Goal: Task Accomplishment & Management: Manage account settings

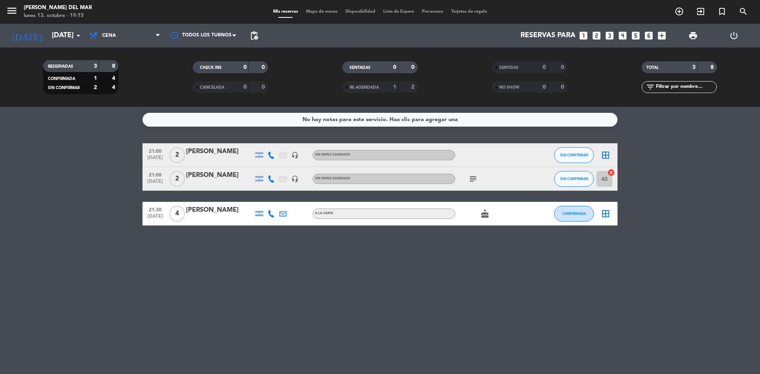
click at [514, 303] on div "No hay notas para este servicio. Haz clic para agregar una 21:00 [DATE] 2 [PERS…" at bounding box center [380, 240] width 760 height 267
click at [299, 262] on div "No hay notas para este servicio. Haz clic para agregar una 21:00 [DATE] 2 [PERS…" at bounding box center [380, 240] width 760 height 267
click at [69, 35] on input "[DATE]" at bounding box center [94, 36] width 92 height 16
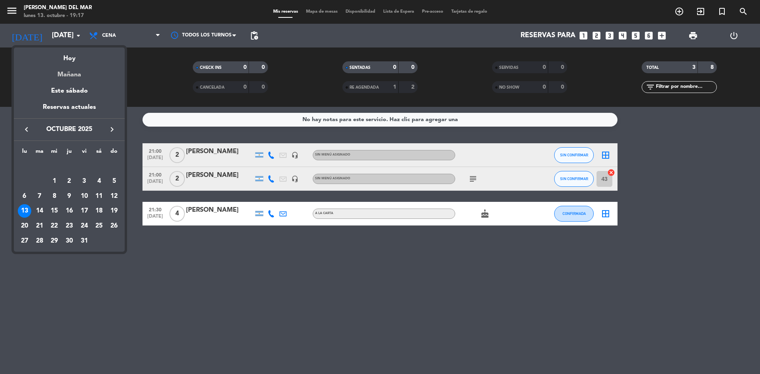
click at [83, 72] on div "Mañana" at bounding box center [69, 72] width 111 height 16
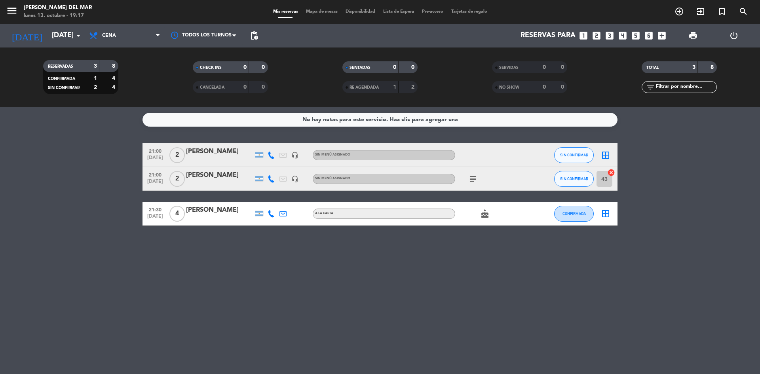
type input "[DATE]"
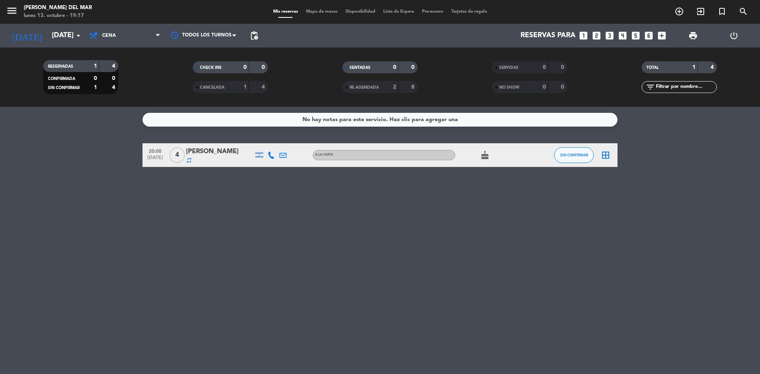
click at [233, 157] on div "repeat" at bounding box center [219, 160] width 67 height 6
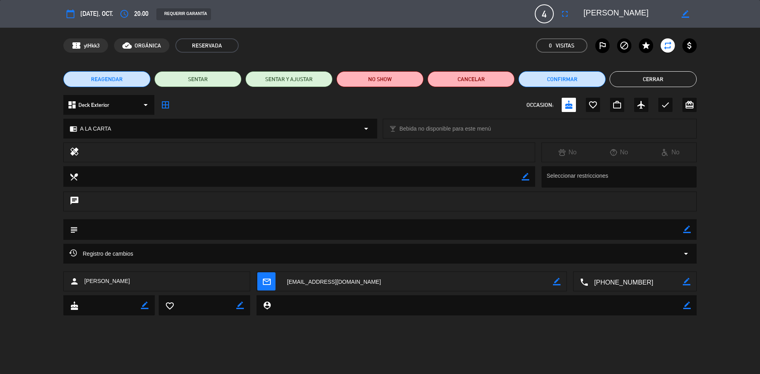
click at [117, 82] on span "REAGENDAR" at bounding box center [107, 79] width 32 height 8
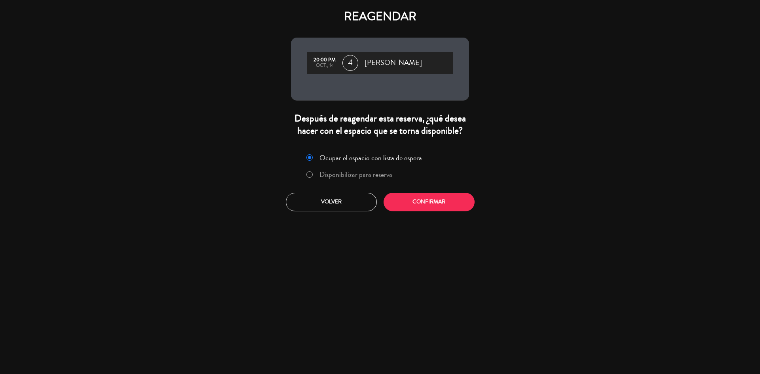
click at [309, 177] on input "Disponibilizar para reserva" at bounding box center [308, 173] width 5 height 5
radio input "true"
click at [431, 211] on button "Confirmar" at bounding box center [429, 202] width 91 height 19
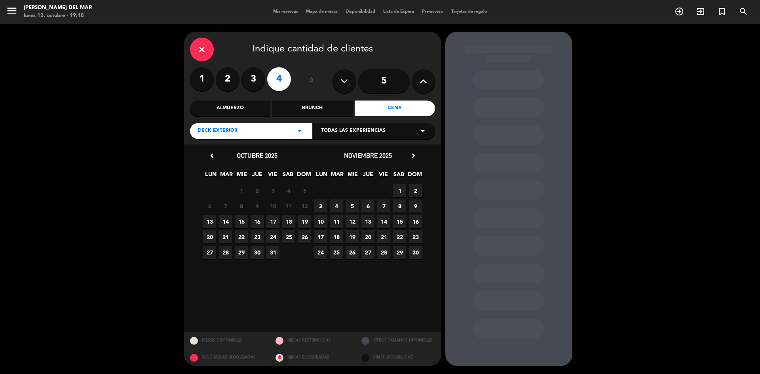
click at [314, 109] on div "Brunch" at bounding box center [312, 109] width 80 height 16
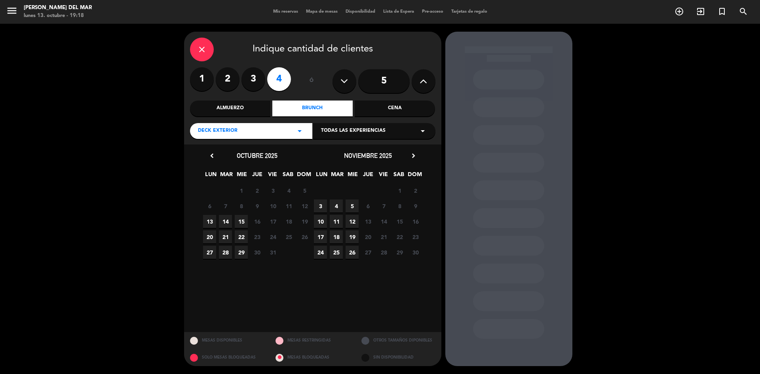
click at [226, 223] on span "14" at bounding box center [225, 221] width 13 height 13
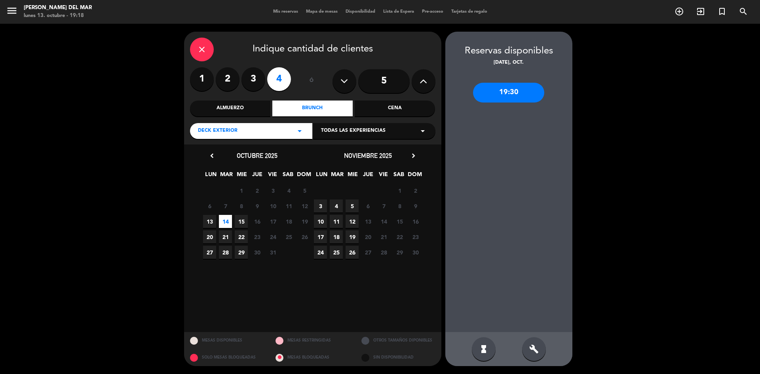
click at [527, 96] on div "19:30" at bounding box center [508, 93] width 71 height 20
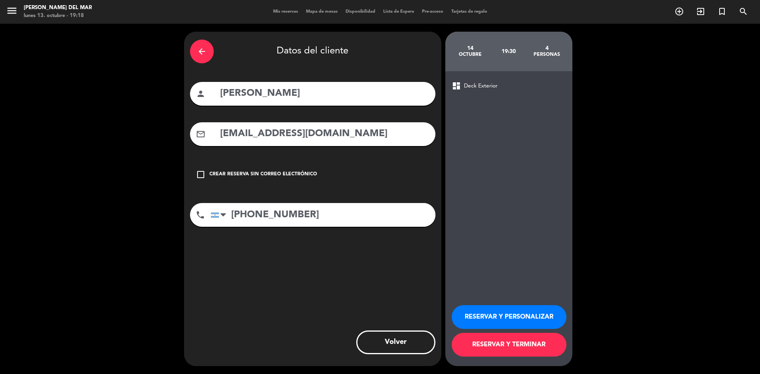
click at [497, 347] on button "RESERVAR Y TERMINAR" at bounding box center [509, 345] width 115 height 24
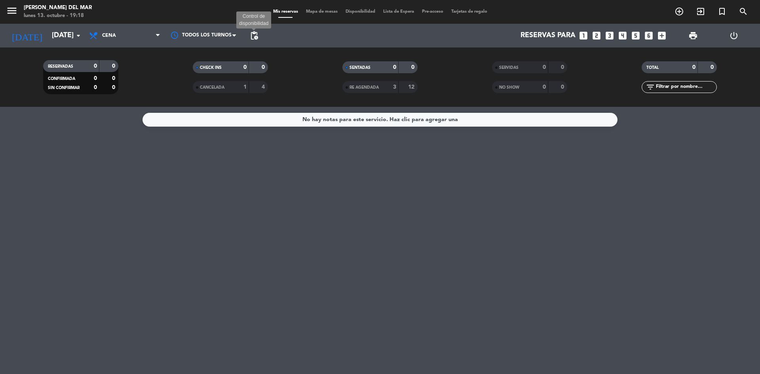
click at [256, 33] on span "pending_actions" at bounding box center [254, 36] width 10 height 10
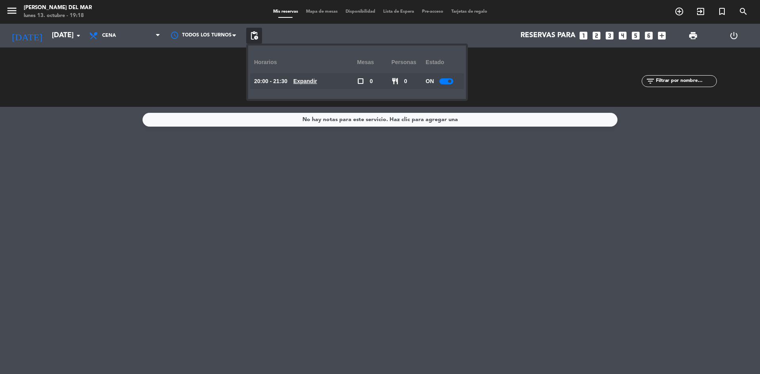
click at [442, 80] on div at bounding box center [447, 81] width 14 height 6
click at [442, 80] on div "OFF" at bounding box center [443, 81] width 34 height 16
click at [447, 82] on span at bounding box center [445, 81] width 3 height 3
click at [158, 36] on icon at bounding box center [158, 35] width 4 height 6
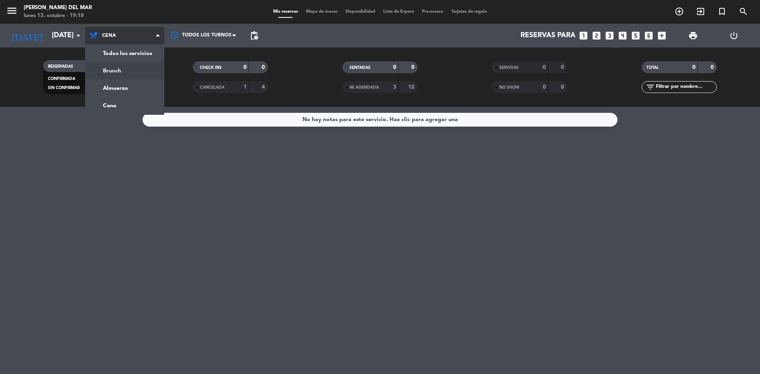
click at [126, 72] on div "menu [PERSON_NAME] del Mar [DATE] 13. octubre - 19:18 Mis reservas Mapa de mesa…" at bounding box center [380, 53] width 760 height 107
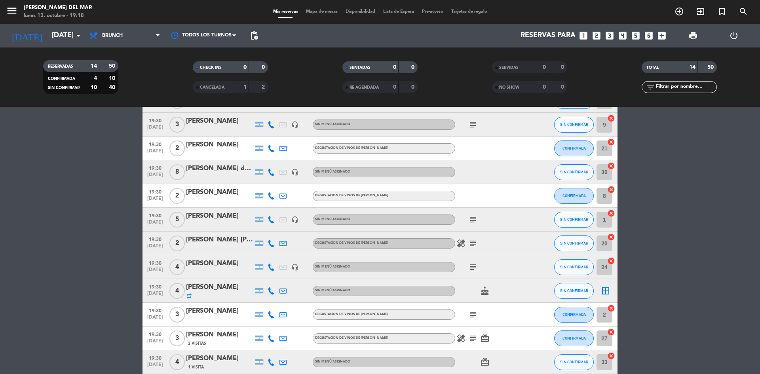
scroll to position [141, 0]
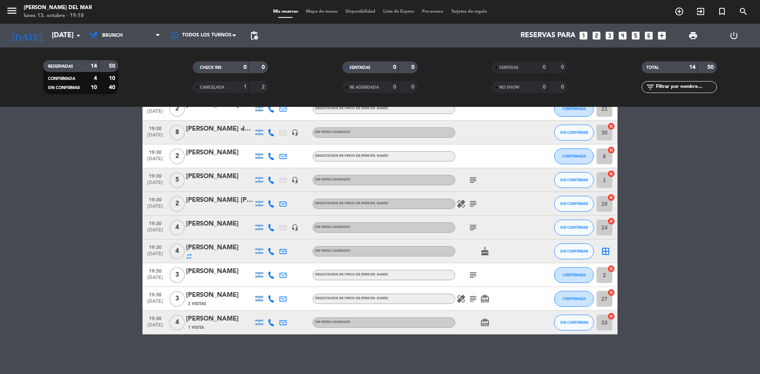
click at [228, 321] on div "[PERSON_NAME]" at bounding box center [219, 319] width 67 height 10
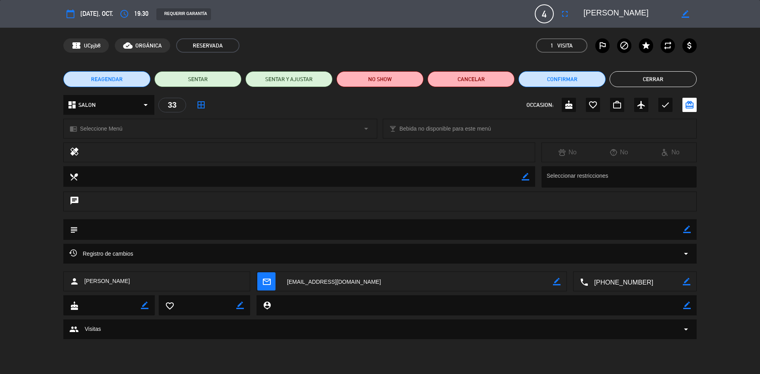
click at [675, 80] on button "Cerrar" at bounding box center [653, 79] width 87 height 16
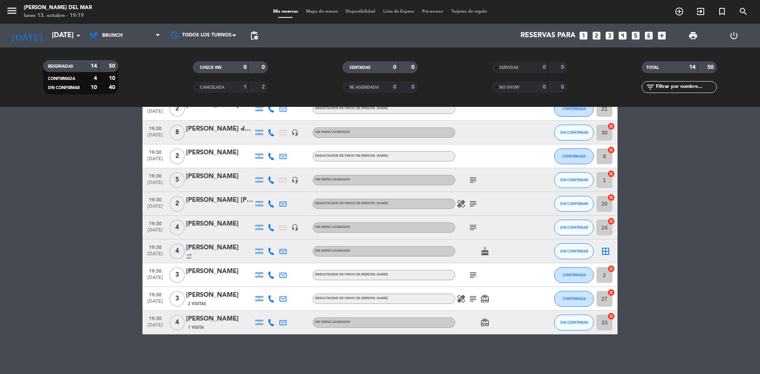
click at [673, 208] on bookings-row "19:30 [DATE] 2 [PERSON_NAME] headset_mic Sin menú asignado SIN CONFIRMAR 23 can…" at bounding box center [380, 168] width 760 height 333
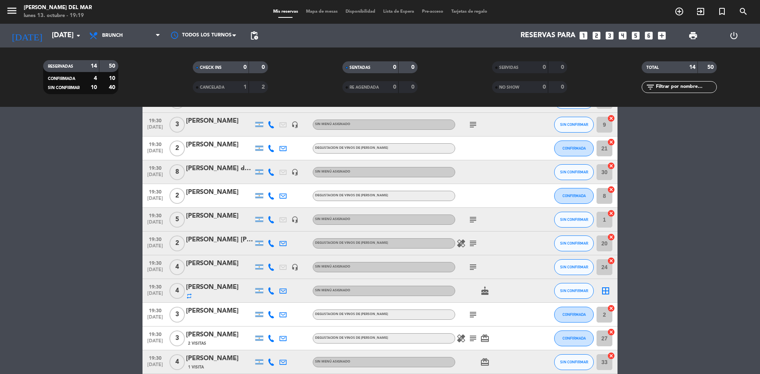
click at [236, 291] on div "[PERSON_NAME]" at bounding box center [219, 287] width 67 height 10
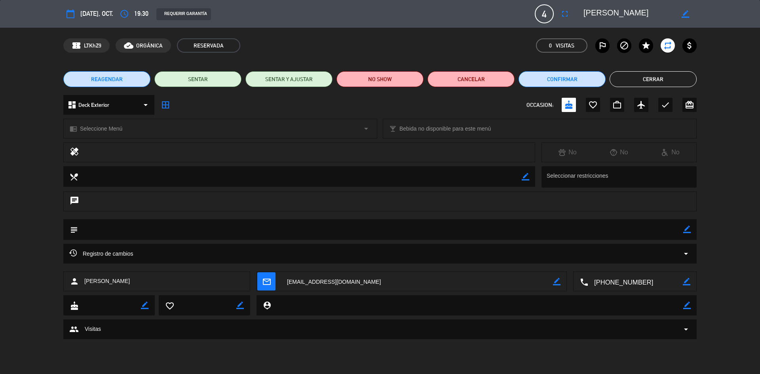
click at [681, 79] on button "Cerrar" at bounding box center [653, 79] width 87 height 16
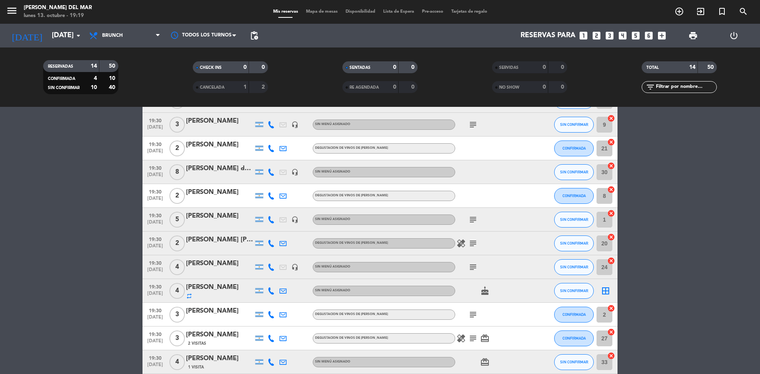
click at [110, 271] on bookings-row "19:30 [DATE] 2 [PERSON_NAME] headset_mic Sin menú asignado SIN CONFIRMAR 23 can…" at bounding box center [380, 208] width 760 height 333
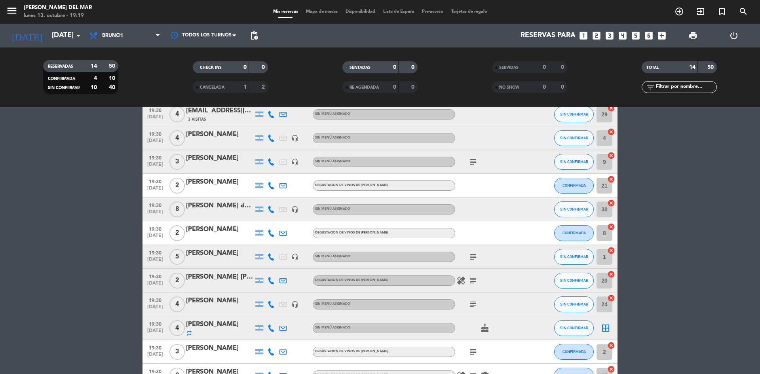
scroll to position [0, 0]
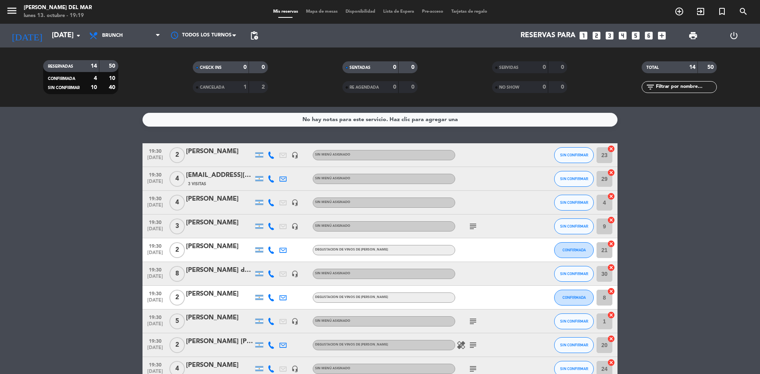
click at [81, 282] on bookings-row "19:30 [DATE] 2 [PERSON_NAME] headset_mic Sin menú asignado SIN CONFIRMAR 23 can…" at bounding box center [380, 309] width 760 height 333
click at [70, 39] on input "[DATE]" at bounding box center [94, 36] width 92 height 16
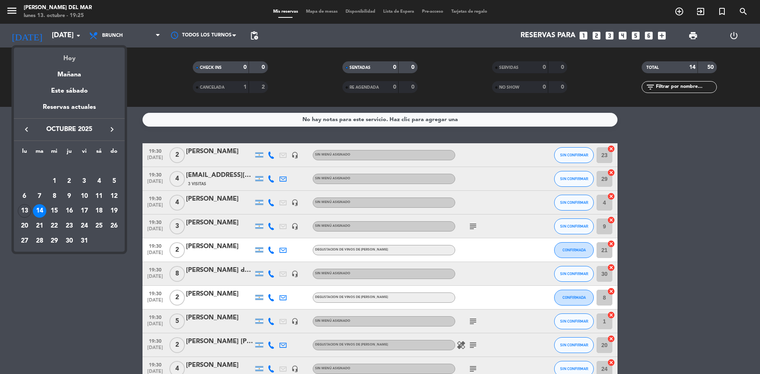
click at [76, 58] on div "Hoy" at bounding box center [69, 56] width 111 height 16
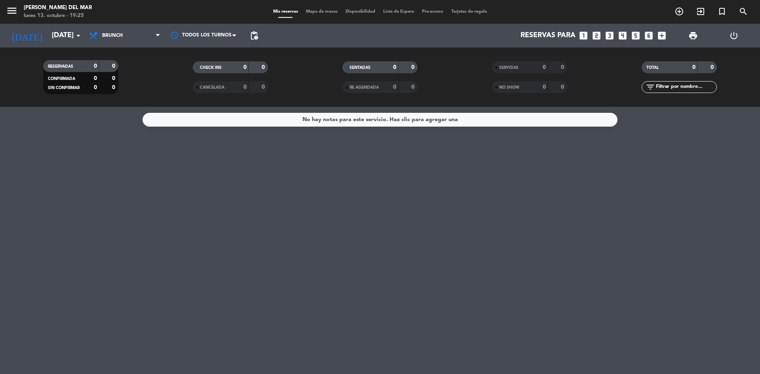
click at [569, 241] on div "No hay notas para este servicio. Haz clic para agregar una" at bounding box center [380, 240] width 760 height 267
click at [574, 209] on div "No hay notas para este servicio. Haz clic para agregar una" at bounding box center [380, 240] width 760 height 267
click at [568, 217] on div "No hay notas para este servicio. Haz clic para agregar una" at bounding box center [380, 240] width 760 height 267
click at [629, 220] on div "No hay notas para este servicio. Haz clic para agregar una" at bounding box center [380, 240] width 760 height 267
click at [204, 185] on div "No hay notas para este servicio. Haz clic para agregar una" at bounding box center [380, 240] width 760 height 267
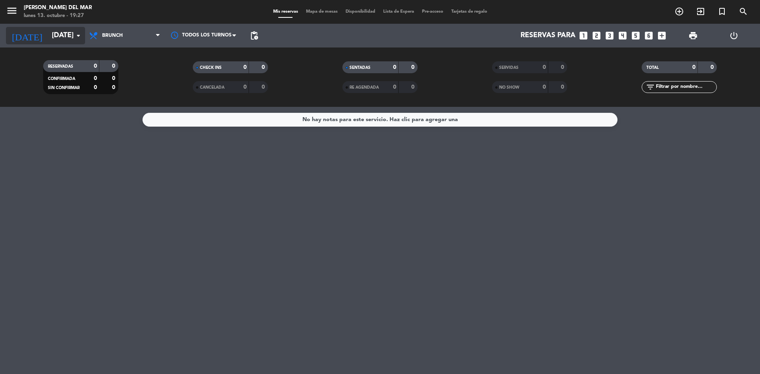
click at [63, 35] on input "[DATE]" at bounding box center [94, 36] width 92 height 16
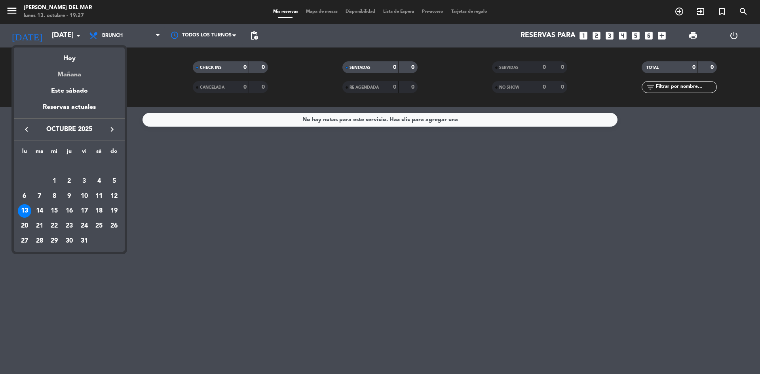
click at [74, 71] on div "Mañana" at bounding box center [69, 72] width 111 height 16
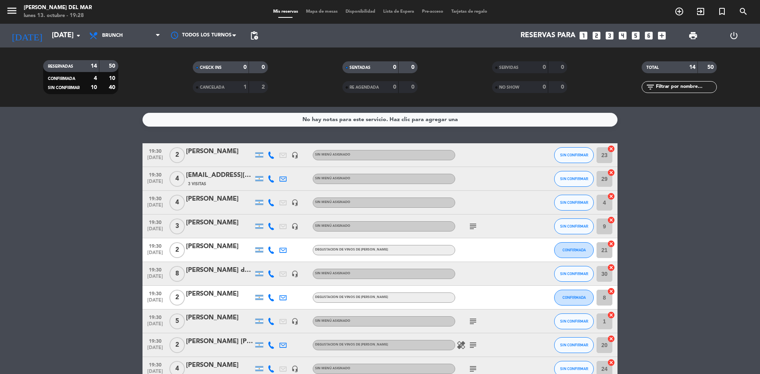
scroll to position [40, 0]
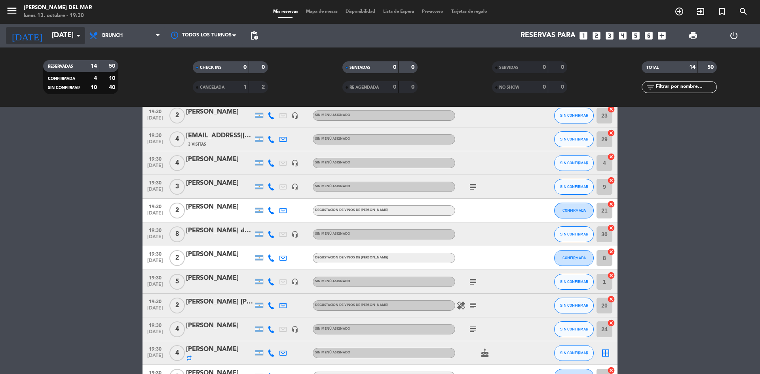
click at [58, 33] on input "[DATE]" at bounding box center [94, 36] width 92 height 16
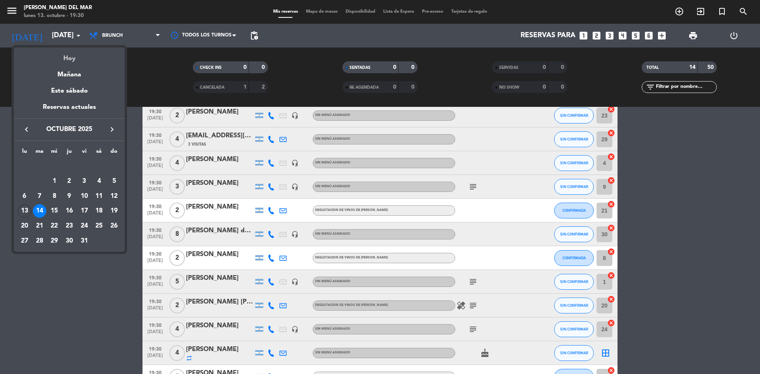
click at [66, 55] on div "Hoy" at bounding box center [69, 56] width 111 height 16
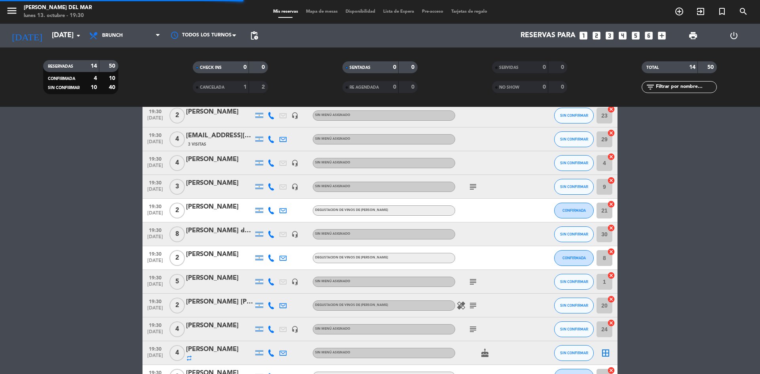
scroll to position [0, 0]
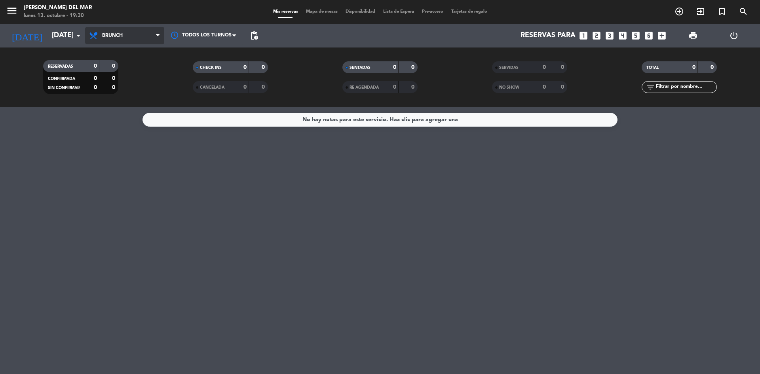
click at [129, 36] on span "Brunch" at bounding box center [124, 35] width 79 height 17
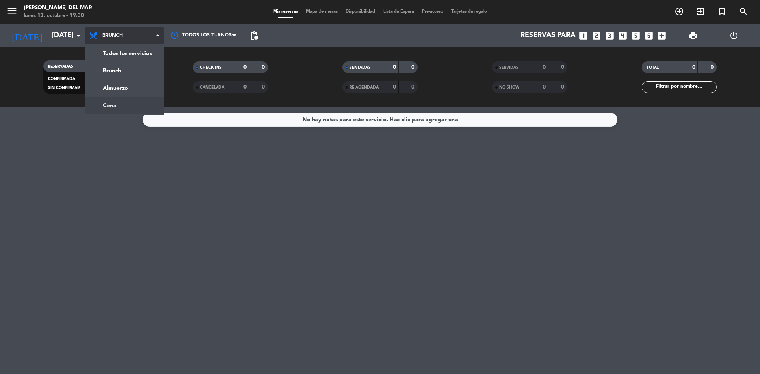
click at [113, 105] on div "menu [PERSON_NAME] del Mar [DATE] 13. octubre - 19:30 Mis reservas Mapa de mesa…" at bounding box center [380, 53] width 760 height 107
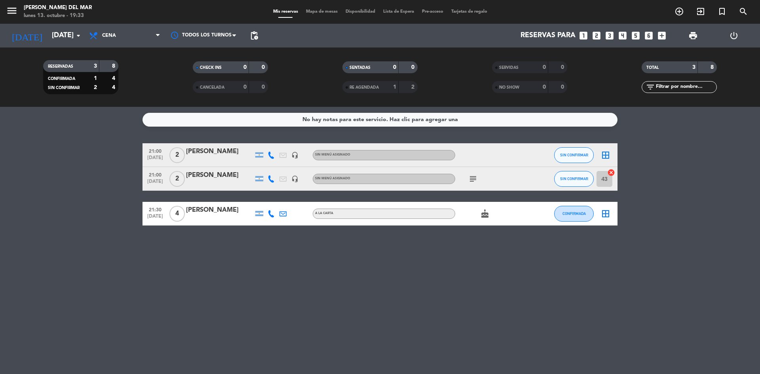
click at [381, 269] on div "No hay notas para este servicio. Haz clic para agregar una 21:00 [DATE] 2 [PERS…" at bounding box center [380, 240] width 760 height 267
click at [76, 35] on icon "arrow_drop_down" at bounding box center [79, 36] width 10 height 10
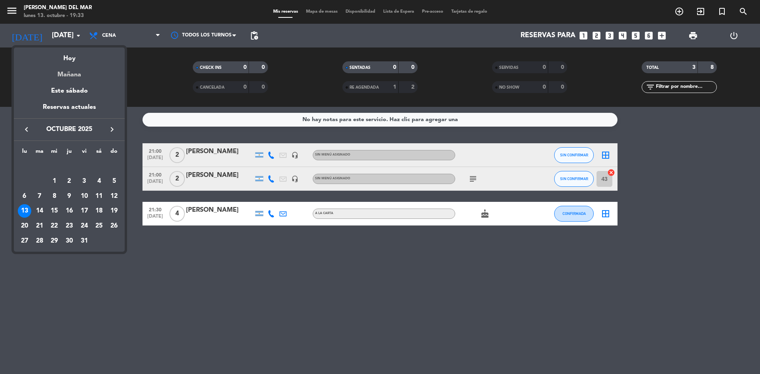
click at [82, 75] on div "Mañana" at bounding box center [69, 72] width 111 height 16
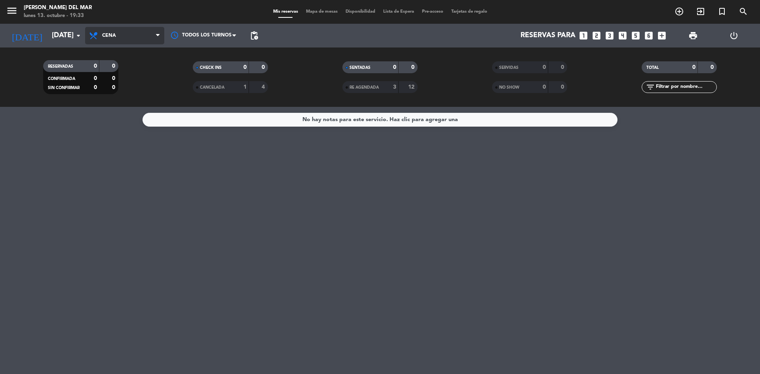
click at [140, 36] on span "Cena" at bounding box center [124, 35] width 79 height 17
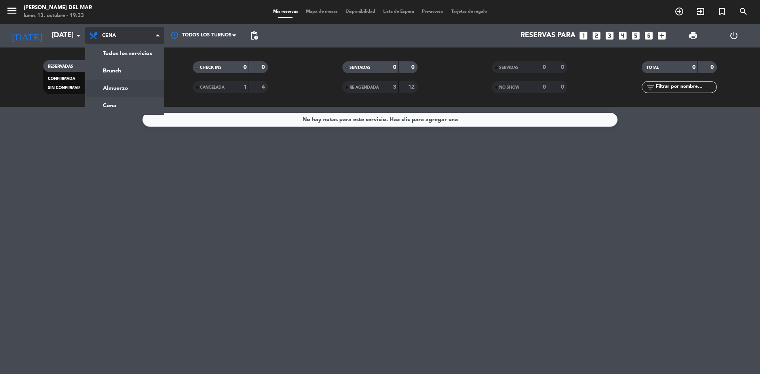
click at [124, 89] on div "menu [PERSON_NAME] del Mar [DATE] 13. octubre - 19:33 Mis reservas Mapa de mesa…" at bounding box center [380, 53] width 760 height 107
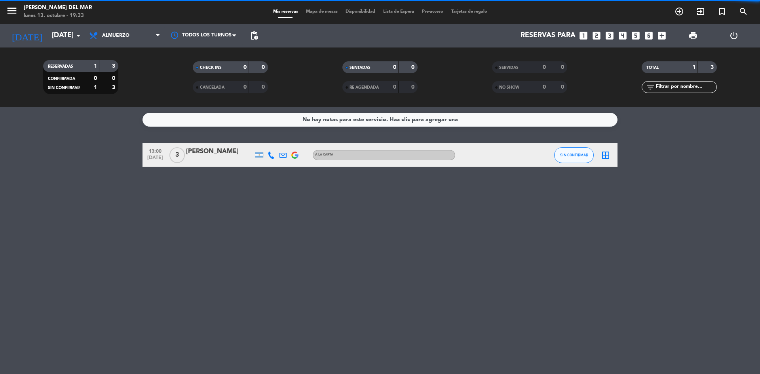
click at [141, 37] on span "Almuerzo" at bounding box center [124, 35] width 79 height 17
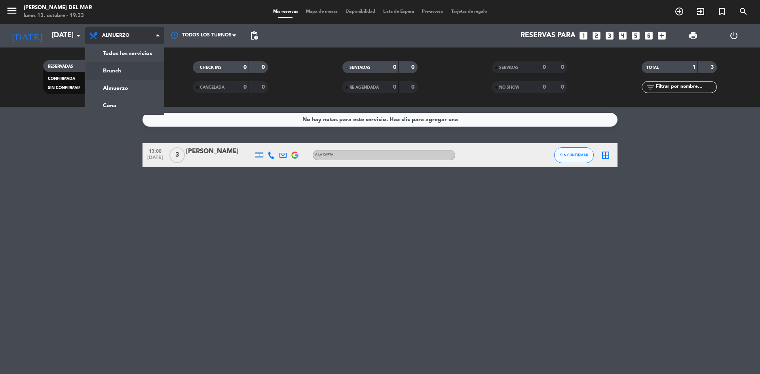
click at [121, 71] on div "menu [PERSON_NAME] del Mar [DATE] 13. octubre - 19:33 Mis reservas Mapa de mesa…" at bounding box center [380, 53] width 760 height 107
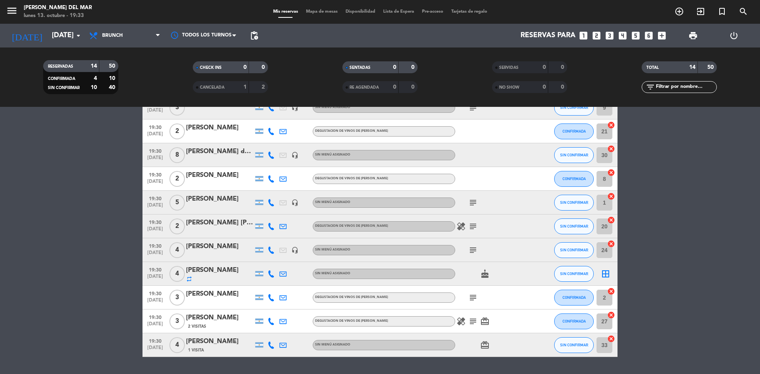
scroll to position [141, 0]
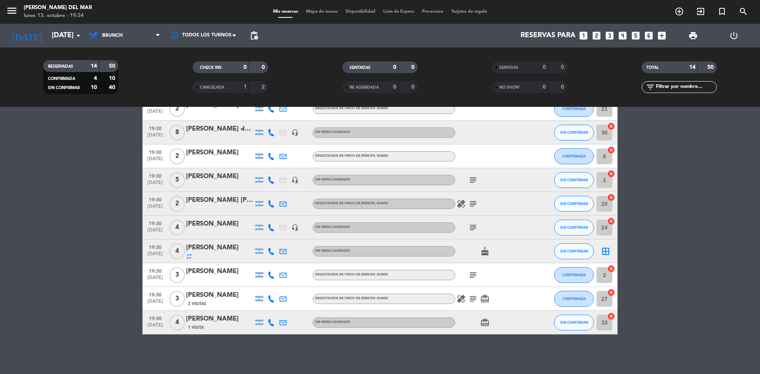
click at [225, 324] on div "[PERSON_NAME]" at bounding box center [219, 319] width 67 height 10
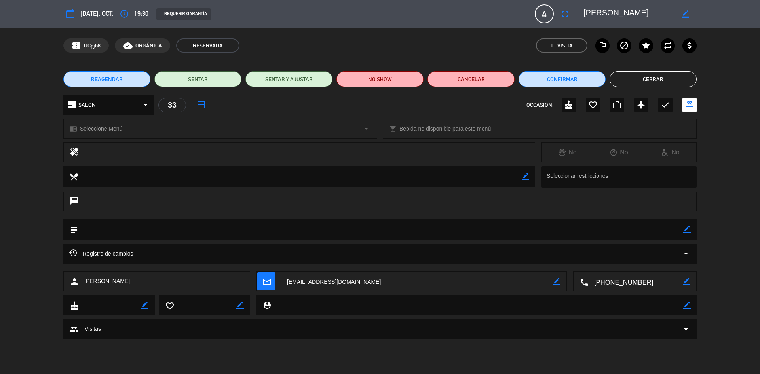
click at [381, 199] on div "chat" at bounding box center [380, 202] width 634 height 20
click at [378, 204] on div "chat" at bounding box center [380, 202] width 634 height 20
click at [378, 152] on div at bounding box center [307, 152] width 444 height 11
click at [377, 207] on div "chat" at bounding box center [380, 202] width 634 height 20
click at [654, 78] on button "Cerrar" at bounding box center [653, 79] width 87 height 16
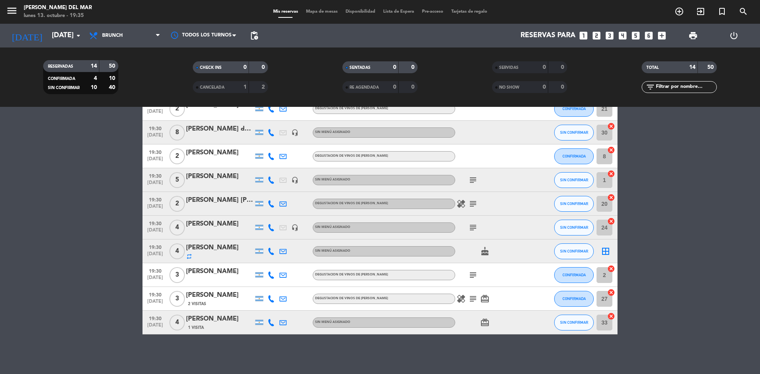
click at [232, 325] on div "1 Visita" at bounding box center [219, 327] width 67 height 7
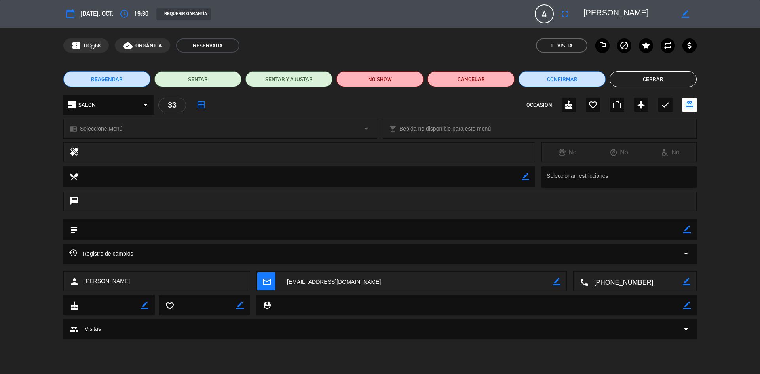
click at [687, 78] on button "Cerrar" at bounding box center [653, 79] width 87 height 16
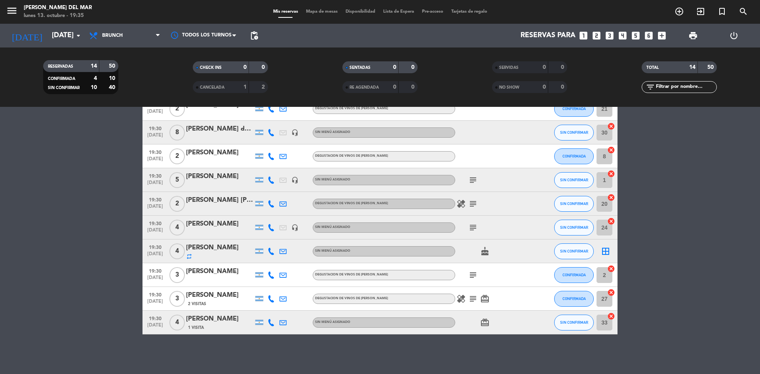
click at [685, 223] on bookings-row "19:30 [DATE] 2 [PERSON_NAME] headset_mic Sin menú asignado SIN CONFIRMAR 23 can…" at bounding box center [380, 168] width 760 height 333
click at [683, 226] on bookings-row "19:30 [DATE] 2 [PERSON_NAME] headset_mic Sin menú asignado SIN CONFIRMAR 23 can…" at bounding box center [380, 168] width 760 height 333
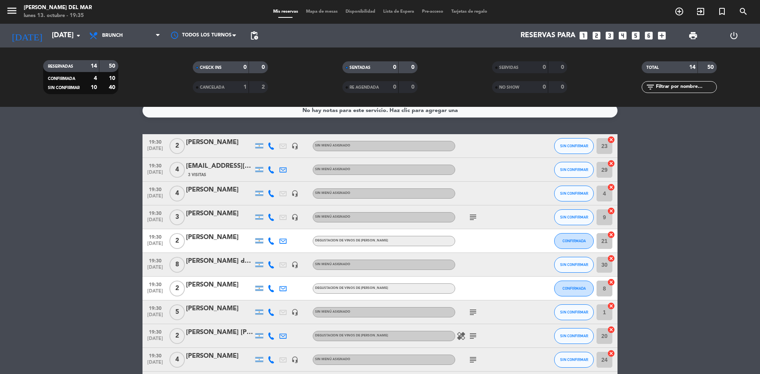
scroll to position [0, 0]
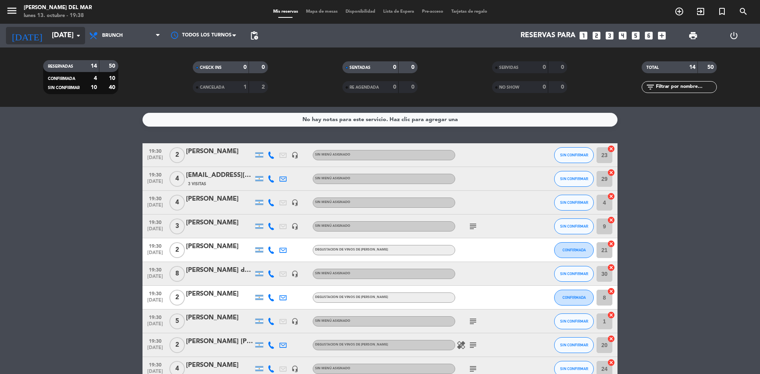
click at [62, 36] on input "[DATE]" at bounding box center [94, 36] width 92 height 16
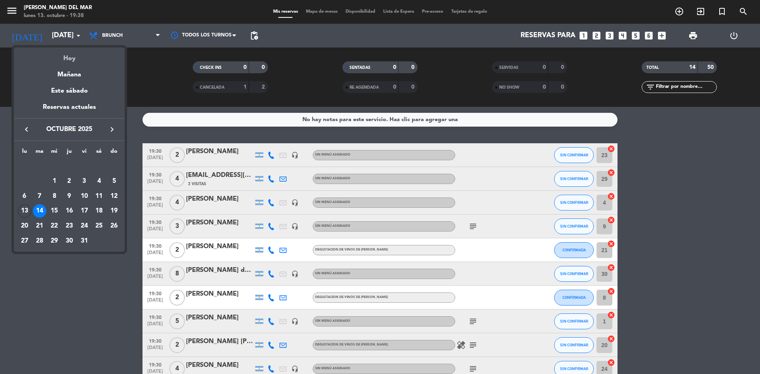
click at [67, 57] on div "Hoy" at bounding box center [69, 56] width 111 height 16
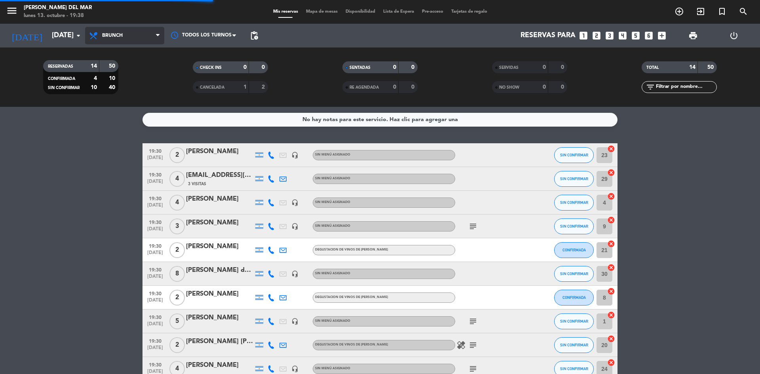
click at [114, 40] on span "Brunch" at bounding box center [124, 35] width 79 height 17
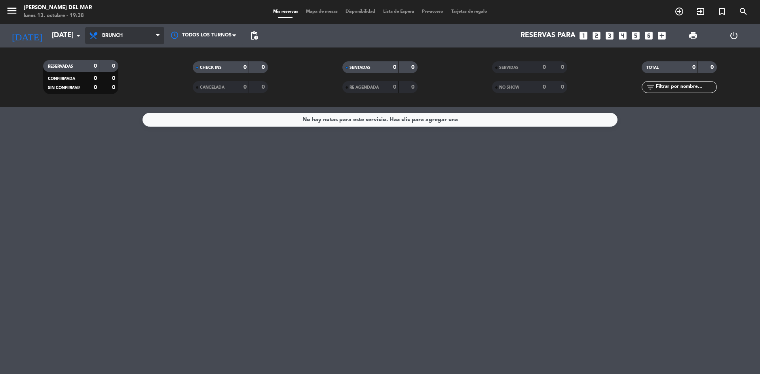
click at [115, 40] on span "Brunch" at bounding box center [124, 35] width 79 height 17
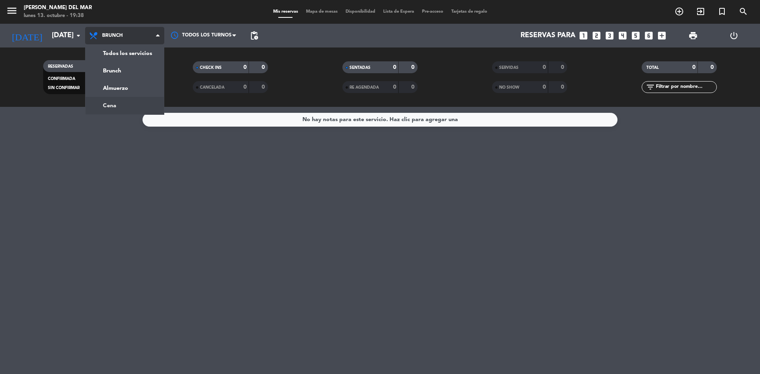
click at [132, 99] on div "menu [PERSON_NAME] del Mar [DATE] 13. octubre - 19:38 Mis reservas Mapa de mesa…" at bounding box center [380, 53] width 760 height 107
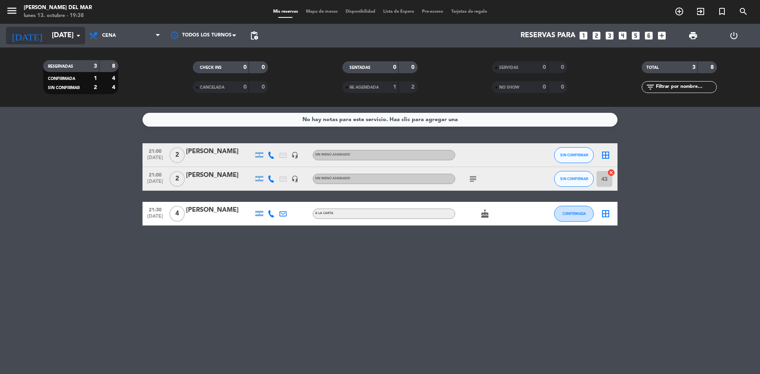
click at [53, 41] on input "[DATE]" at bounding box center [94, 36] width 92 height 16
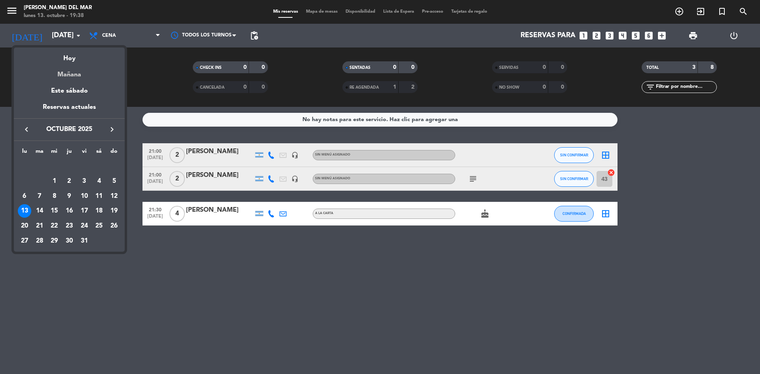
click at [68, 74] on div "Mañana" at bounding box center [69, 72] width 111 height 16
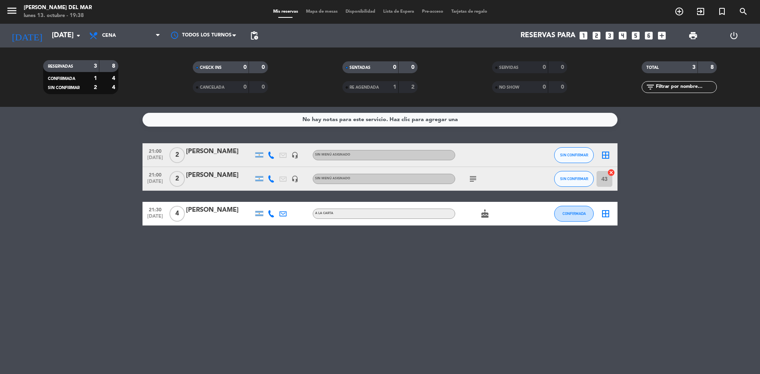
type input "[DATE]"
click at [109, 36] on span "Cena" at bounding box center [109, 36] width 14 height 6
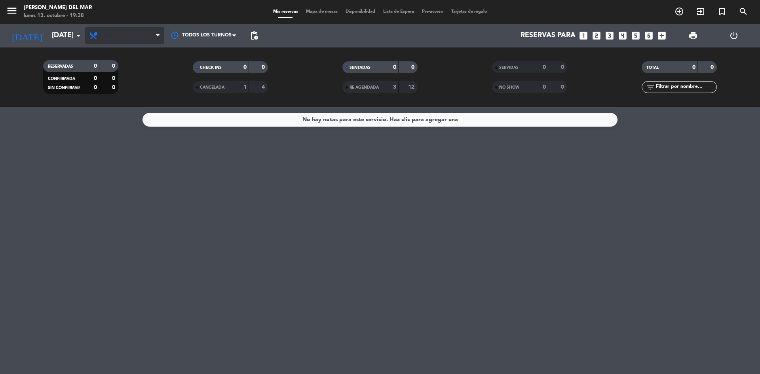
click at [109, 29] on div "Todos los servicios Brunch Almuerzo Cena Cena Todos los servicios Brunch Almuer…" at bounding box center [124, 36] width 79 height 24
click at [109, 30] on span "Cena" at bounding box center [124, 35] width 79 height 17
click at [119, 66] on div "menu [PERSON_NAME] del Mar [DATE] 13. octubre - 19:38 Mis reservas Mapa de mesa…" at bounding box center [380, 53] width 760 height 107
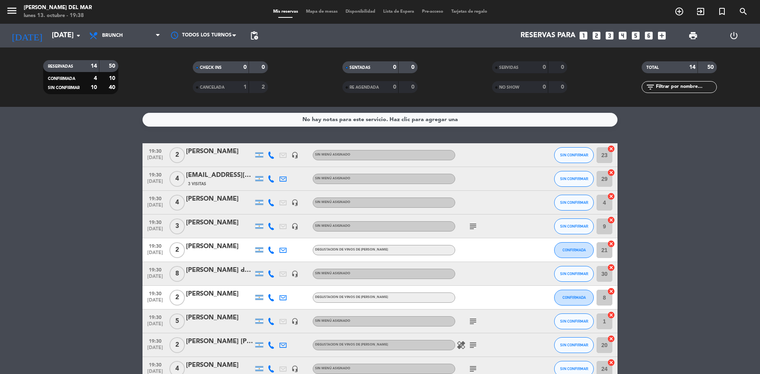
click at [311, 78] on div "SENTADAS 0 0" at bounding box center [380, 71] width 150 height 20
click at [460, 79] on div "SERVIDAS 0 0" at bounding box center [530, 71] width 150 height 20
click at [670, 216] on bookings-row "19:30 [DATE] 2 [PERSON_NAME] headset_mic Sin menú asignado SIN CONFIRMAR 23 can…" at bounding box center [380, 309] width 760 height 333
click at [672, 240] on bookings-row "19:30 [DATE] 2 [PERSON_NAME] headset_mic Sin menú asignado SIN CONFIRMAR 23 can…" at bounding box center [380, 309] width 760 height 333
click at [97, 249] on bookings-row "19:30 [DATE] 2 [PERSON_NAME] headset_mic Sin menú asignado SIN CONFIRMAR 23 can…" at bounding box center [380, 309] width 760 height 333
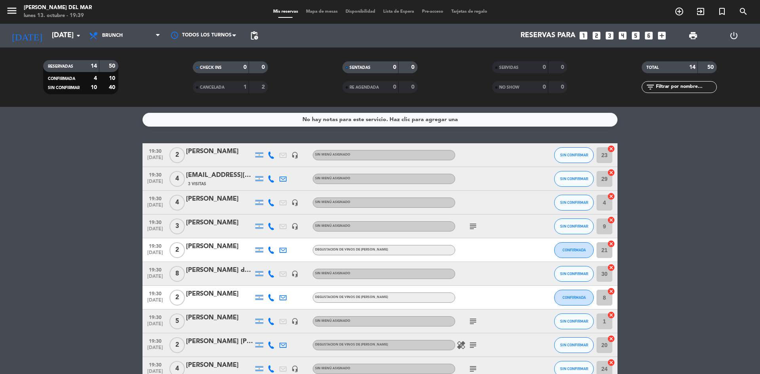
click at [683, 241] on bookings-row "19:30 [DATE] 2 [PERSON_NAME] headset_mic Sin menú asignado SIN CONFIRMAR 23 can…" at bounding box center [380, 309] width 760 height 333
click at [84, 190] on bookings-row "19:30 [DATE] 2 [PERSON_NAME] headset_mic Sin menú asignado SIN CONFIRMAR 23 can…" at bounding box center [380, 309] width 760 height 333
click at [622, 37] on icon "looks_4" at bounding box center [623, 35] width 10 height 10
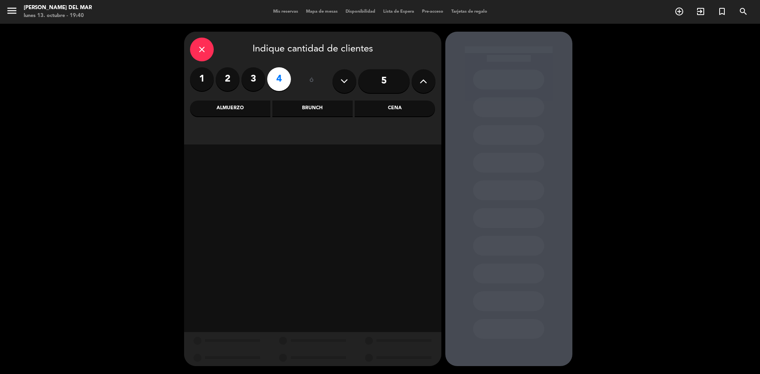
click at [308, 107] on div "Brunch" at bounding box center [312, 109] width 80 height 16
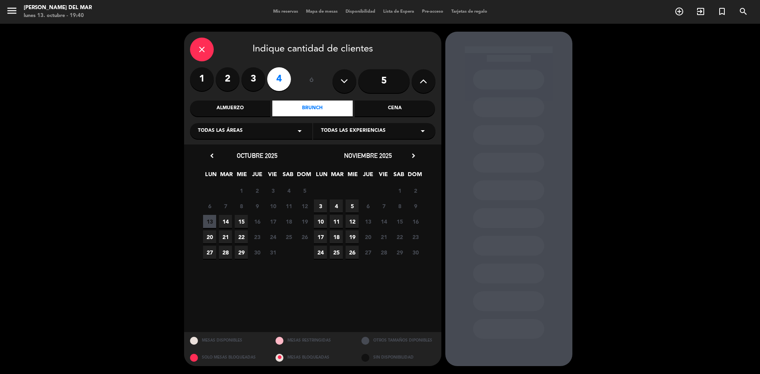
click at [227, 222] on span "14" at bounding box center [225, 221] width 13 height 13
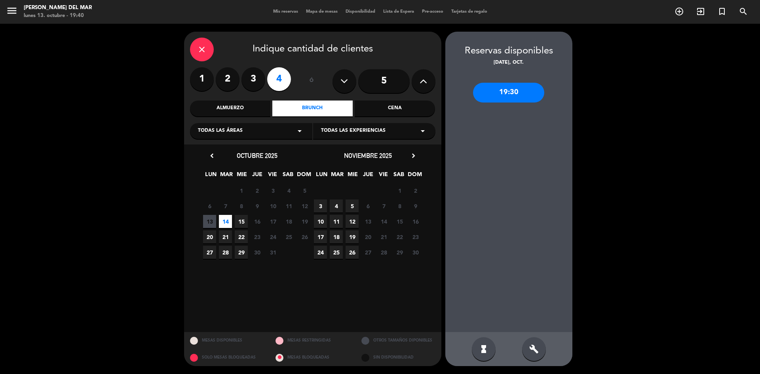
click at [202, 51] on icon "close" at bounding box center [202, 50] width 10 height 10
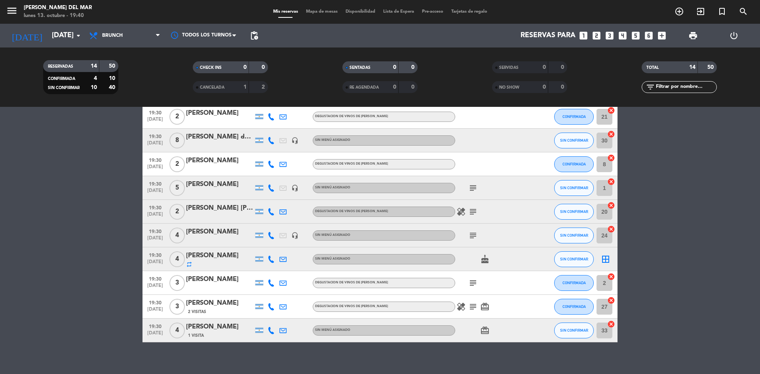
scroll to position [141, 0]
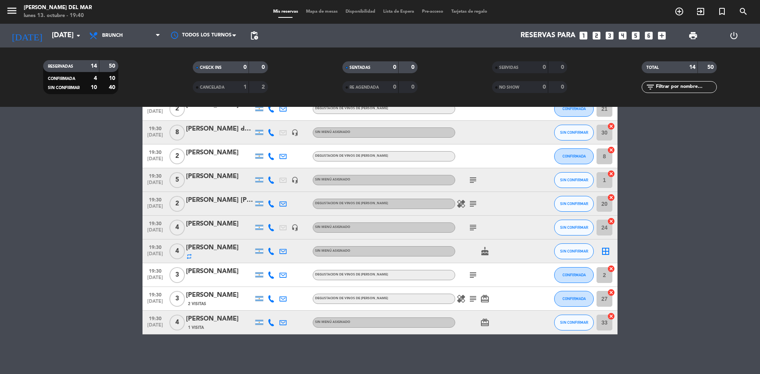
click at [230, 249] on div "[PERSON_NAME]" at bounding box center [219, 248] width 67 height 10
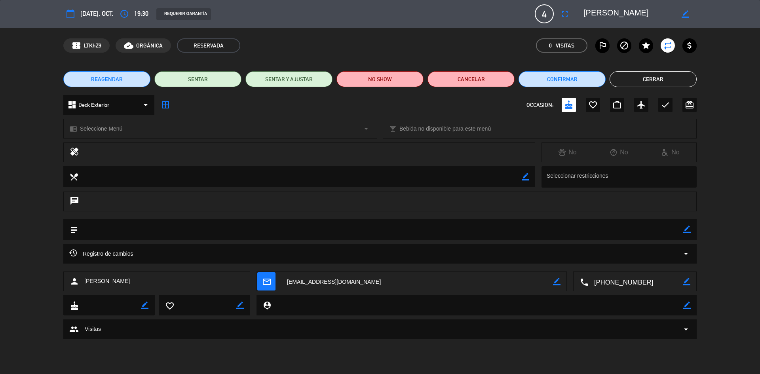
click at [670, 11] on textarea at bounding box center [629, 14] width 91 height 14
click at [653, 13] on textarea at bounding box center [629, 14] width 91 height 14
click at [647, 80] on button "Cerrar" at bounding box center [653, 79] width 87 height 16
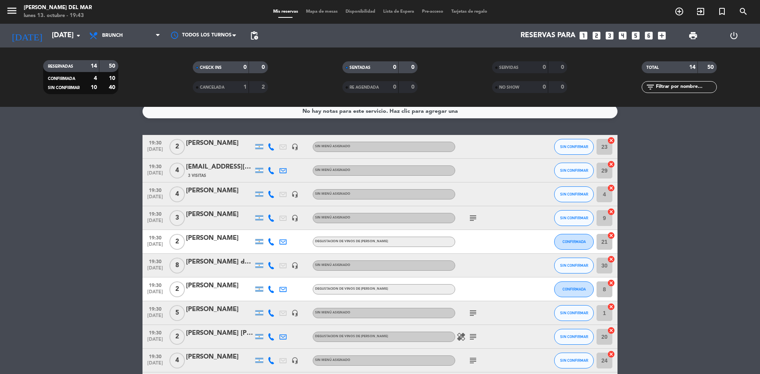
scroll to position [0, 0]
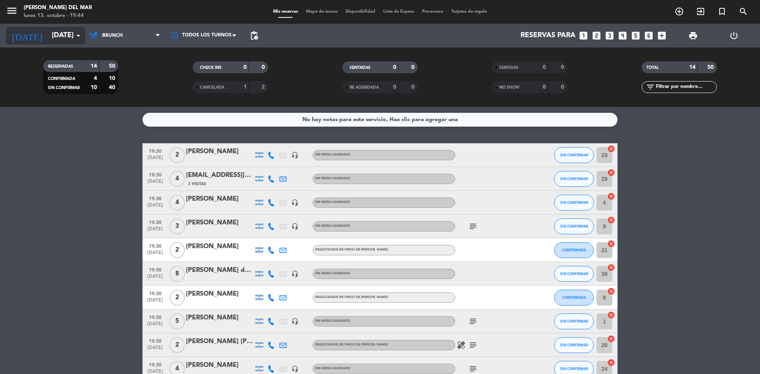
click at [61, 39] on input "[DATE]" at bounding box center [94, 36] width 92 height 16
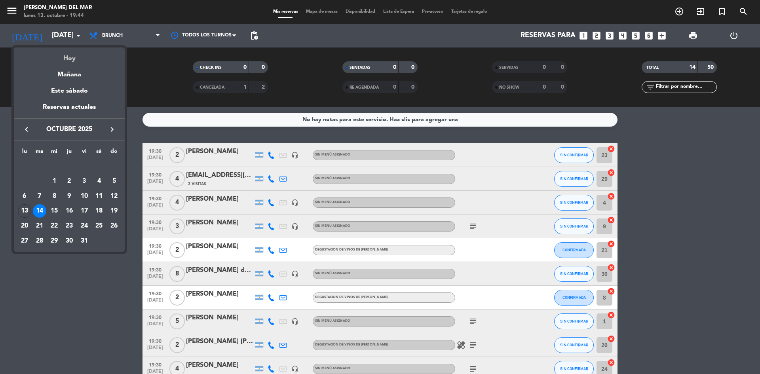
click at [64, 57] on div "Hoy" at bounding box center [69, 56] width 111 height 16
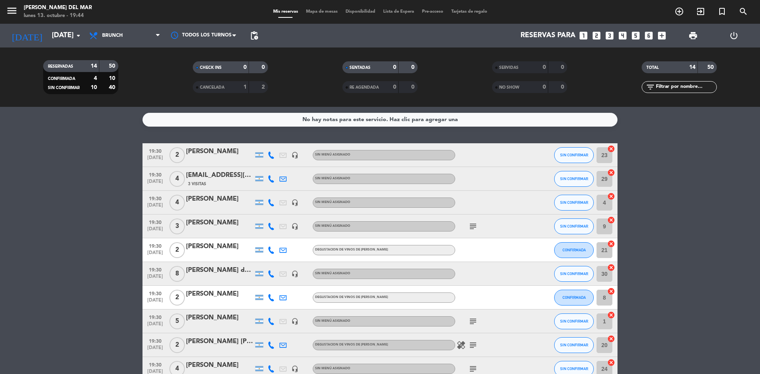
type input "[DATE]"
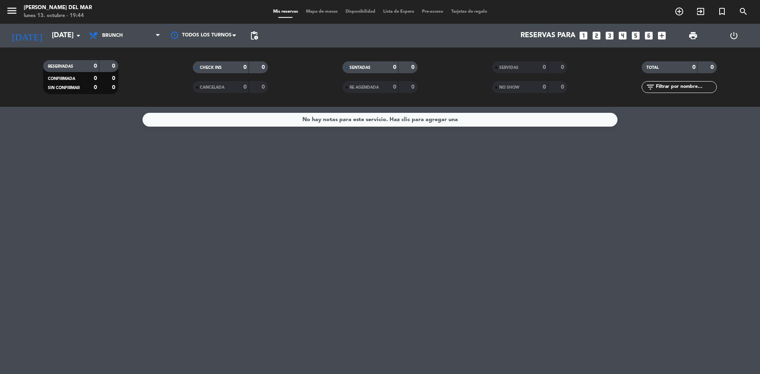
click at [156, 33] on icon at bounding box center [158, 35] width 4 height 6
click at [119, 102] on div "menu [PERSON_NAME] del Mar [DATE] 13. octubre - 19:44 Mis reservas Mapa de mesa…" at bounding box center [380, 53] width 760 height 107
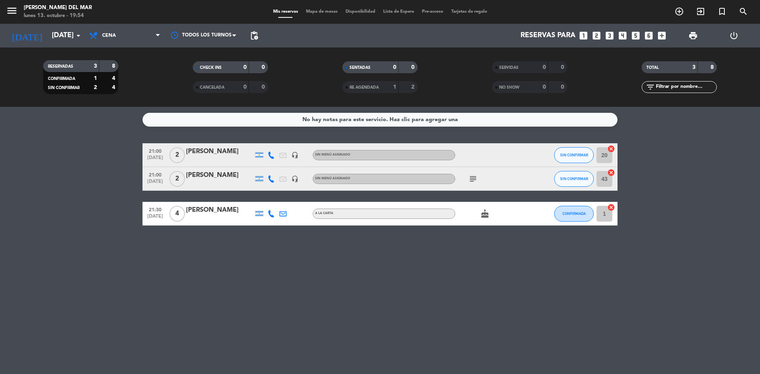
drag, startPoint x: 491, startPoint y: 294, endPoint x: 496, endPoint y: 295, distance: 5.3
click at [495, 295] on div "No hay notas para este servicio. Haz clic para agregar una 21:00 [DATE] 2 [PERS…" at bounding box center [380, 240] width 760 height 267
click at [598, 34] on icon "looks_two" at bounding box center [597, 35] width 10 height 10
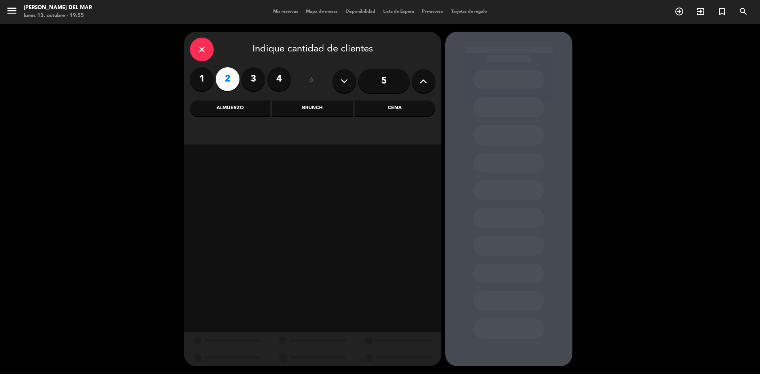
click at [394, 109] on div "Cena" at bounding box center [395, 109] width 80 height 16
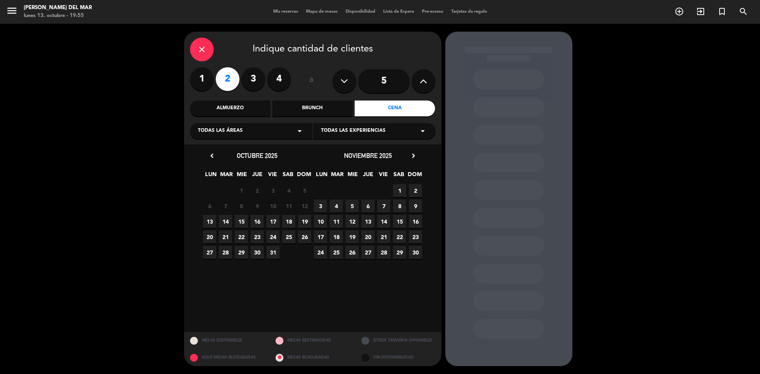
click at [209, 225] on span "13" at bounding box center [209, 221] width 13 height 13
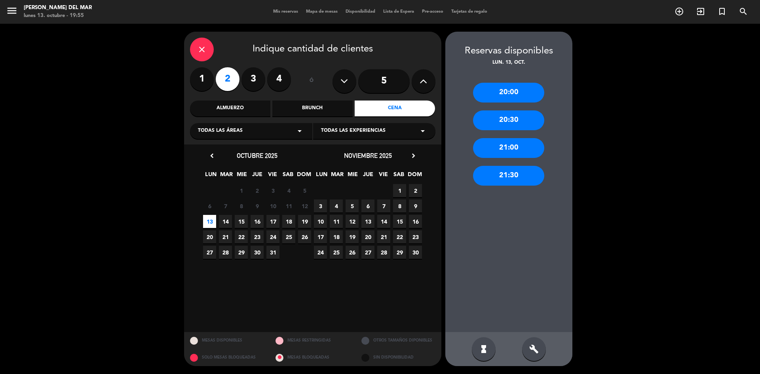
click at [513, 148] on div "21:00" at bounding box center [508, 148] width 71 height 20
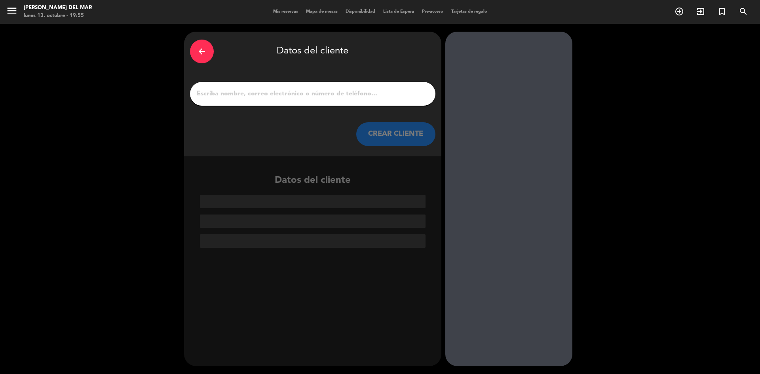
click at [376, 97] on input "1" at bounding box center [313, 93] width 234 height 11
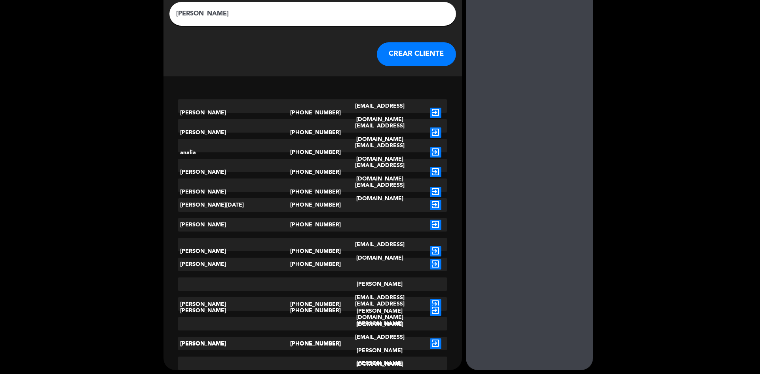
scroll to position [84, 0]
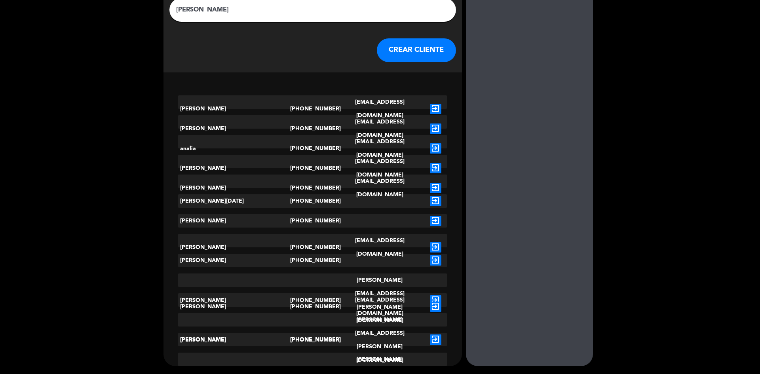
type input "[PERSON_NAME]"
click at [430, 302] on icon "exit_to_app" at bounding box center [435, 307] width 11 height 10
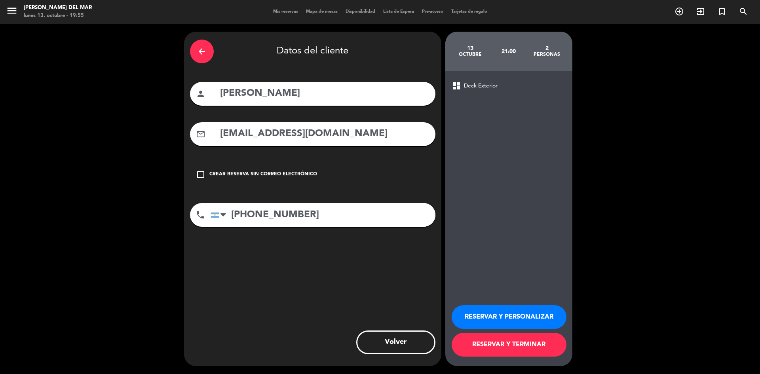
scroll to position [0, 0]
click at [499, 345] on button "RESERVAR Y TERMINAR" at bounding box center [509, 345] width 115 height 24
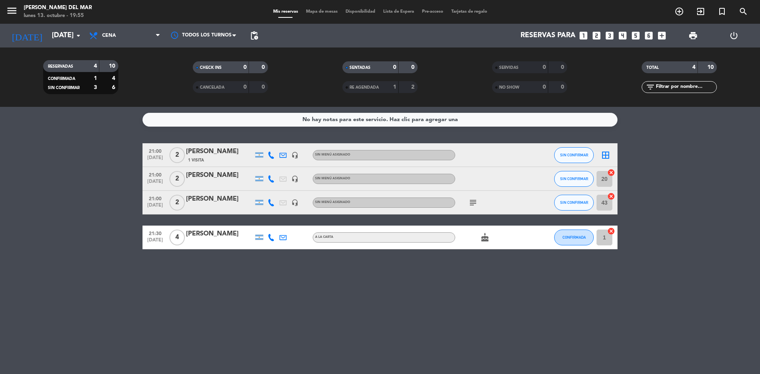
click at [283, 284] on div "No hay notas para este servicio. Haz clic para agregar una 21:00 [DATE] 2 [PERS…" at bounding box center [380, 240] width 760 height 267
click at [608, 156] on icon "border_all" at bounding box center [606, 155] width 10 height 10
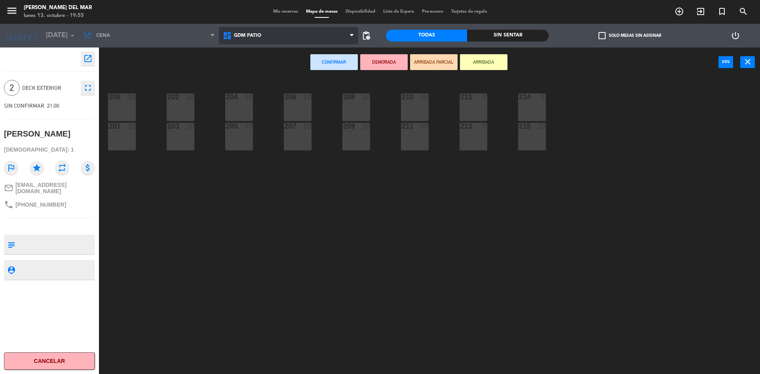
click at [296, 38] on span "GDM PATIO" at bounding box center [289, 35] width 140 height 17
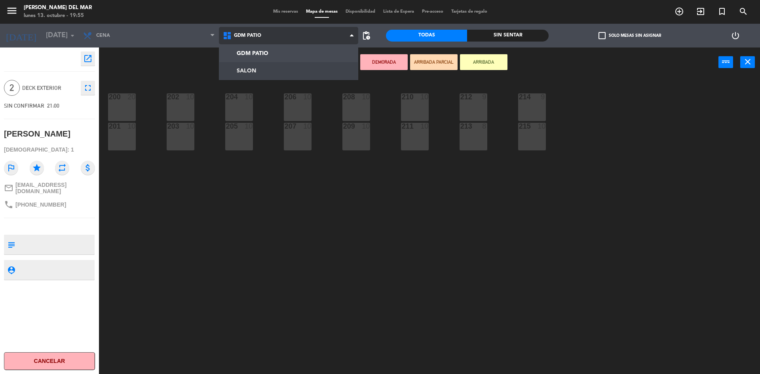
click at [259, 70] on ng-component "menu [PERSON_NAME] del Mar [DATE] 13. octubre - 19:55 Mis reservas Mapa de mesa…" at bounding box center [380, 188] width 760 height 376
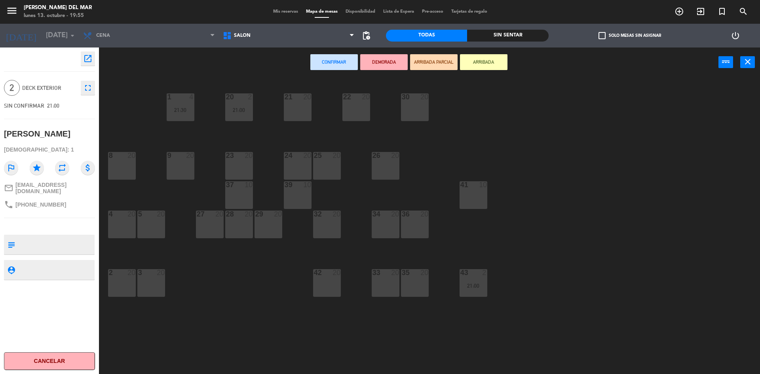
click at [245, 161] on div "23 20" at bounding box center [239, 166] width 28 height 28
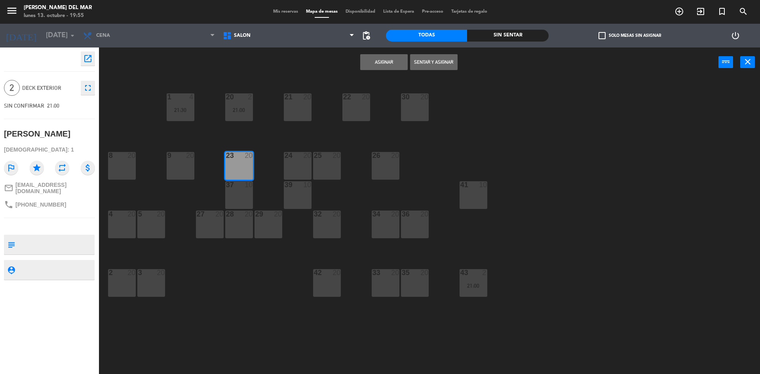
click at [397, 63] on button "Asignar" at bounding box center [384, 62] width 48 height 16
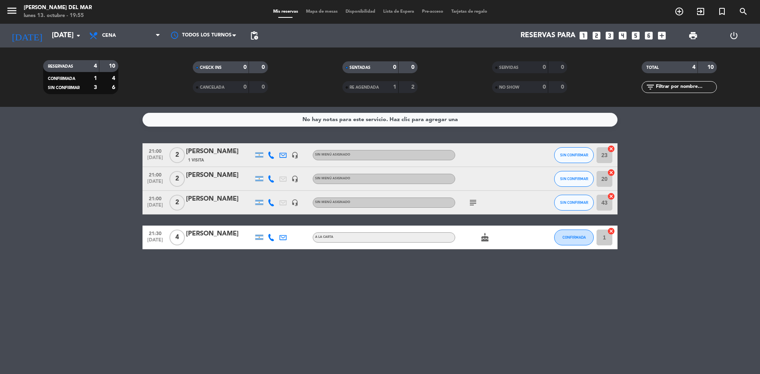
click at [404, 325] on div "No hay notas para este servicio. Haz clic para agregar una 21:00 [DATE] 2 [PERS…" at bounding box center [380, 240] width 760 height 267
click at [406, 316] on div "No hay notas para este servicio. Haz clic para agregar una 21:00 [DATE] 2 [PERS…" at bounding box center [380, 240] width 760 height 267
click at [478, 306] on div "No hay notas para este servicio. Haz clic para agregar una 21:00 [DATE] 2 [PERS…" at bounding box center [380, 240] width 760 height 267
click at [385, 305] on div "No hay notas para este servicio. Haz clic para agregar una 21:00 [DATE] 2 [PERS…" at bounding box center [380, 240] width 760 height 267
click at [693, 238] on bookings-row "21:00 [DATE] 2 [PERSON_NAME] 1 Visita headset_mic Sin menú asignado SIN CONFIRM…" at bounding box center [380, 196] width 760 height 106
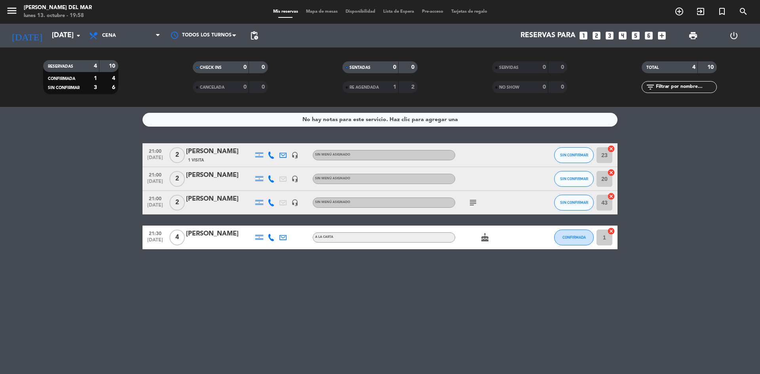
click at [452, 309] on div "No hay notas para este servicio. Haz clic para agregar una 21:00 [DATE] 2 [PERS…" at bounding box center [380, 240] width 760 height 267
click at [708, 241] on bookings-row "21:00 [DATE] 2 [PERSON_NAME] 1 Visita headset_mic Sin menú asignado SIN CONFIRM…" at bounding box center [380, 196] width 760 height 106
click at [362, 304] on div "No hay notas para este servicio. Haz clic para agregar una 21:00 [DATE] 2 [PERS…" at bounding box center [380, 240] width 760 height 267
click at [477, 200] on icon "subject" at bounding box center [473, 203] width 10 height 10
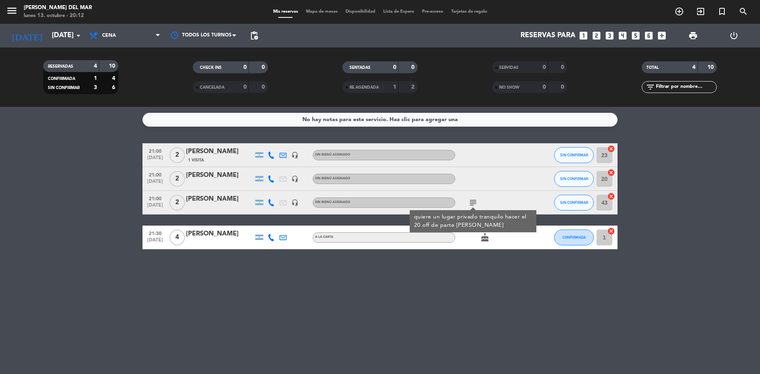
click at [447, 311] on div "No hay notas para este servicio. Haz clic para agregar una 21:00 [DATE] 2 [PERS…" at bounding box center [380, 240] width 760 height 267
click at [584, 316] on div "No hay notas para este servicio. Haz clic para agregar una 21:00 [DATE] 2 [PERS…" at bounding box center [380, 240] width 760 height 267
click at [361, 322] on div "No hay notas para este servicio. Haz clic para agregar una 21:00 [DATE] 2 [PERS…" at bounding box center [380, 240] width 760 height 267
click at [380, 338] on div "No hay notas para este servicio. Haz clic para agregar una 21:00 [DATE] 2 [PERS…" at bounding box center [380, 240] width 760 height 267
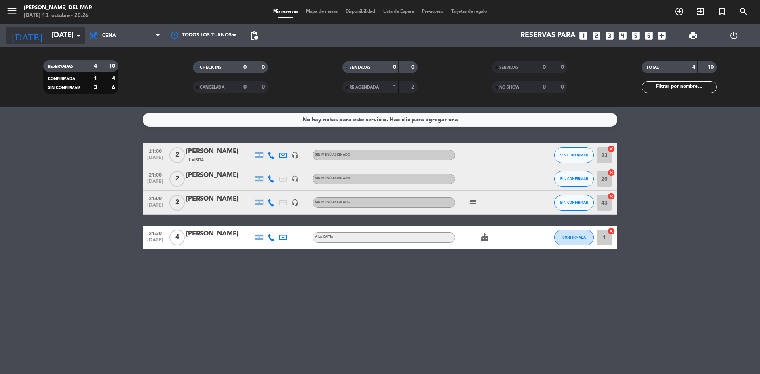
click at [78, 34] on icon "arrow_drop_down" at bounding box center [79, 36] width 10 height 10
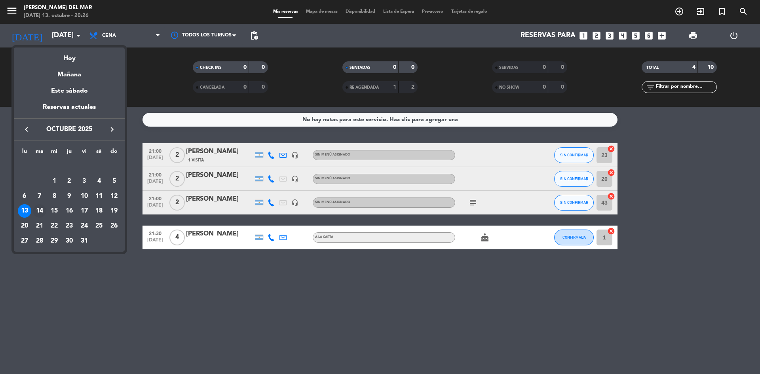
click at [40, 210] on div "14" at bounding box center [39, 210] width 13 height 13
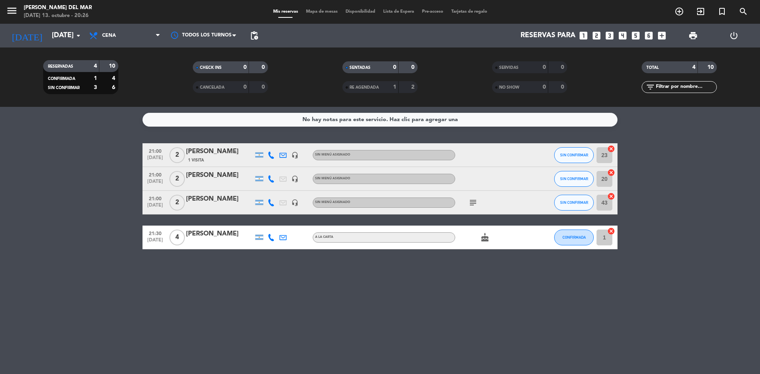
type input "[DATE]"
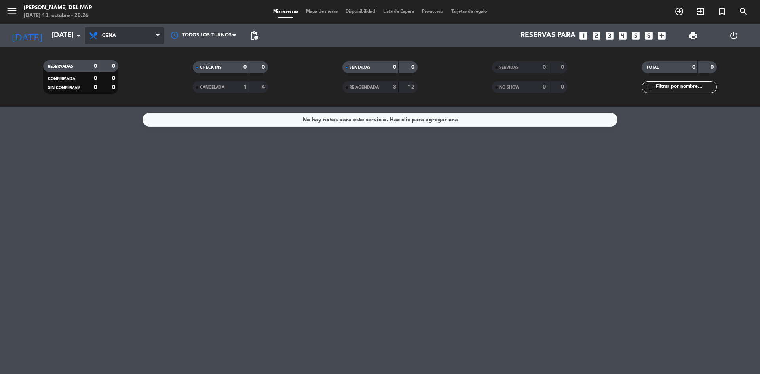
click at [150, 30] on span "Cena" at bounding box center [124, 35] width 79 height 17
click at [118, 106] on div "menu [PERSON_NAME] del Mar [DATE] 13. octubre - 20:26 Mis reservas Mapa de mesa…" at bounding box center [380, 53] width 760 height 107
click at [139, 36] on span "Cena" at bounding box center [124, 35] width 79 height 17
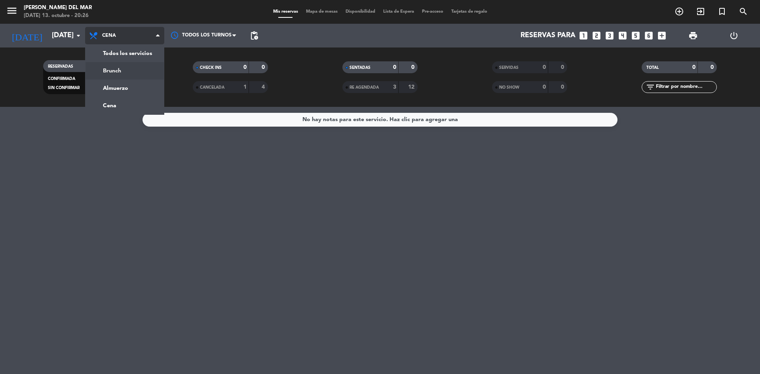
click at [127, 71] on div "menu [PERSON_NAME] del Mar [DATE] 13. octubre - 20:26 Mis reservas Mapa de mesa…" at bounding box center [380, 53] width 760 height 107
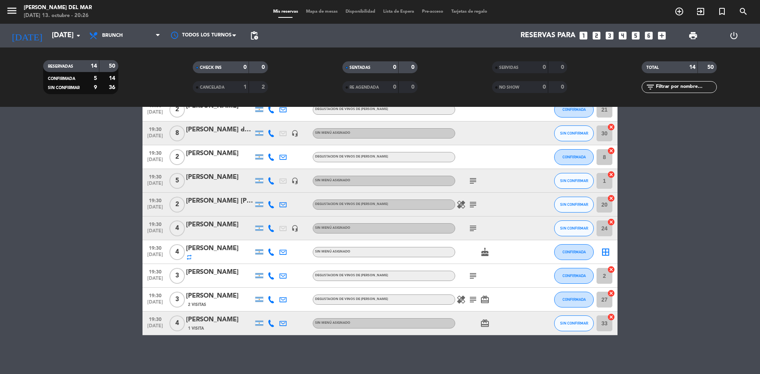
scroll to position [141, 0]
click at [234, 323] on div "[PERSON_NAME]" at bounding box center [219, 319] width 67 height 10
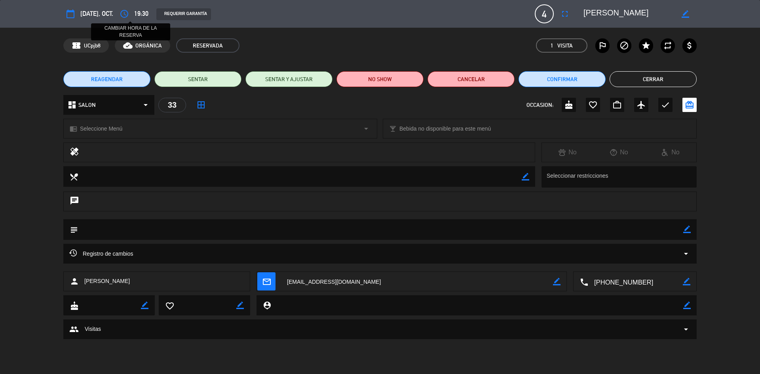
click at [127, 13] on icon "access_time" at bounding box center [125, 14] width 10 height 10
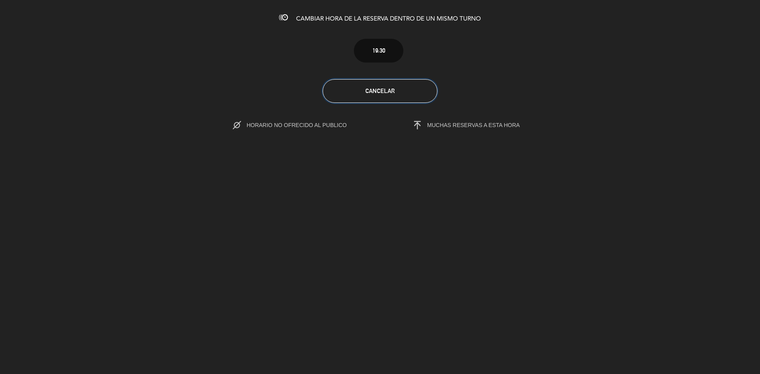
click at [393, 89] on span "Cancelar" at bounding box center [379, 91] width 29 height 7
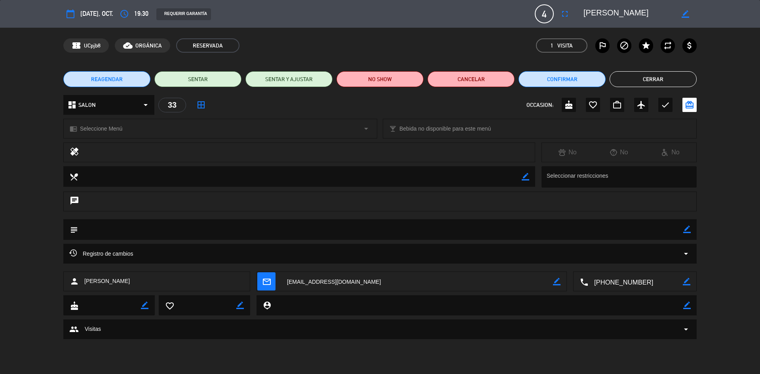
click at [116, 76] on span "REAGENDAR" at bounding box center [107, 79] width 32 height 8
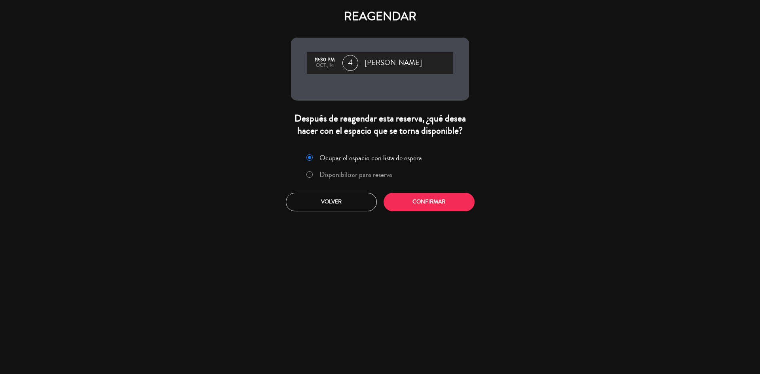
click at [310, 178] on div at bounding box center [309, 174] width 6 height 7
click at [438, 200] on button "Confirmar" at bounding box center [429, 202] width 91 height 19
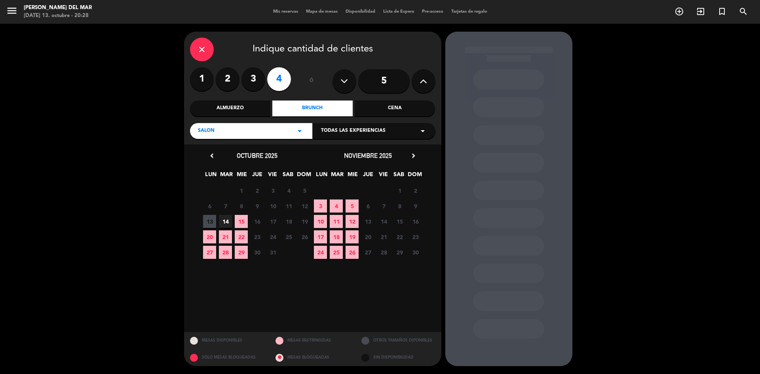
click at [371, 110] on div "Cena" at bounding box center [395, 109] width 80 height 16
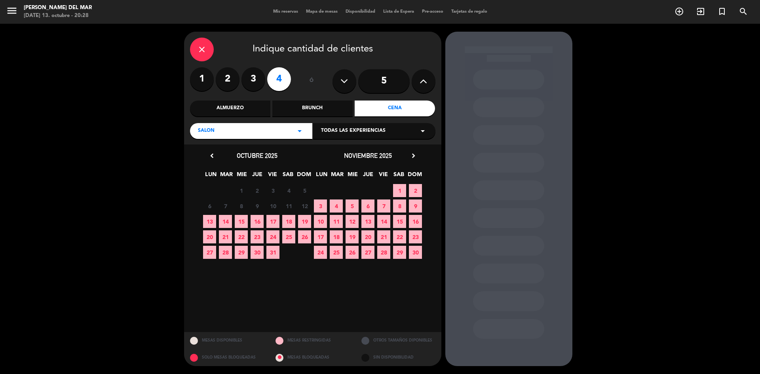
click at [225, 223] on span "14" at bounding box center [225, 221] width 13 height 13
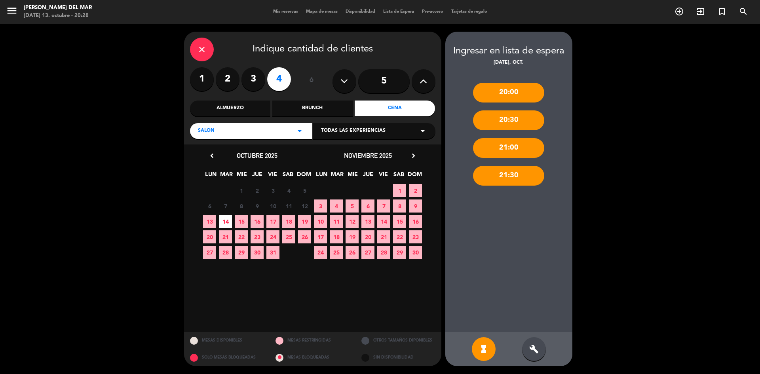
click at [525, 89] on div "20:00" at bounding box center [508, 93] width 71 height 20
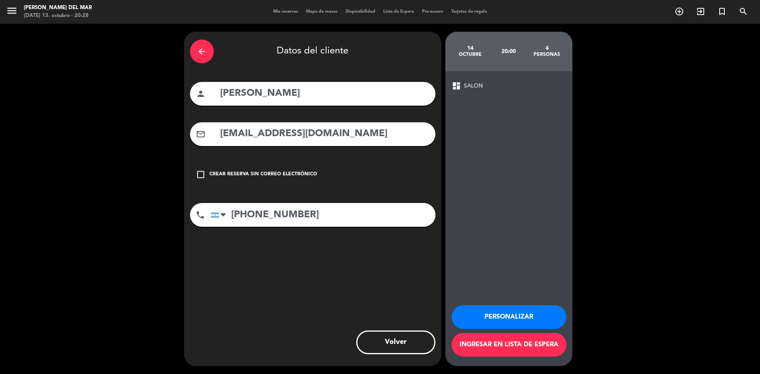
click at [515, 345] on button "Ingresar en lista de espera" at bounding box center [509, 345] width 115 height 24
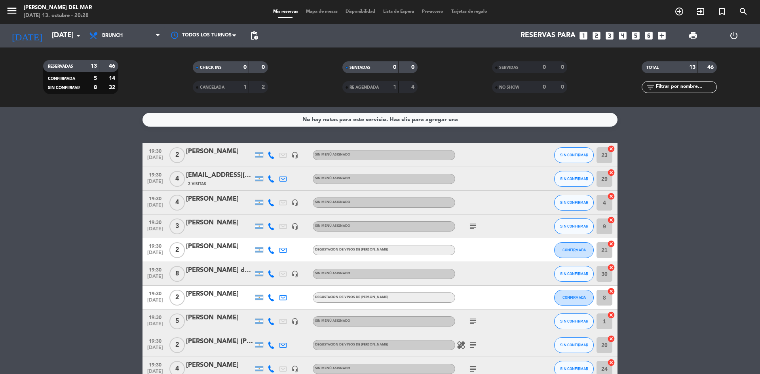
click at [683, 241] on bookings-row "19:30 [DATE] 2 [PERSON_NAME] headset_mic Sin menú asignado SIN CONFIRMAR 23 can…" at bounding box center [380, 297] width 760 height 309
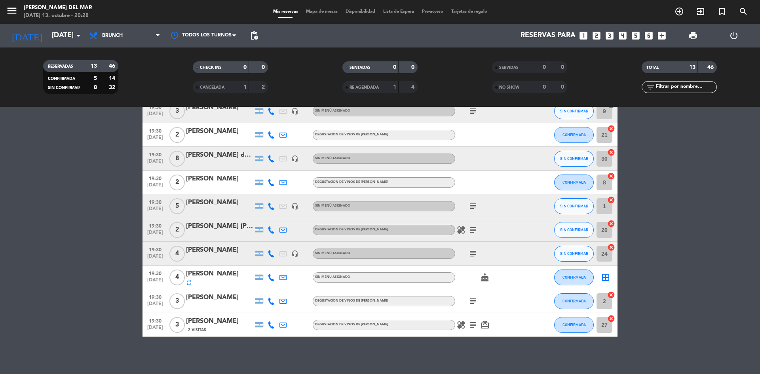
scroll to position [118, 0]
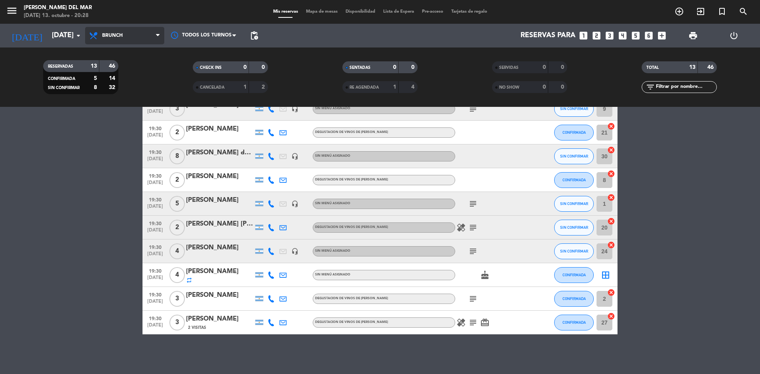
click at [144, 37] on span "Brunch" at bounding box center [124, 35] width 79 height 17
click at [118, 106] on div "menu [PERSON_NAME] del Mar [DATE] 13. octubre - 20:28 Mis reservas Mapa de mesa…" at bounding box center [380, 53] width 760 height 107
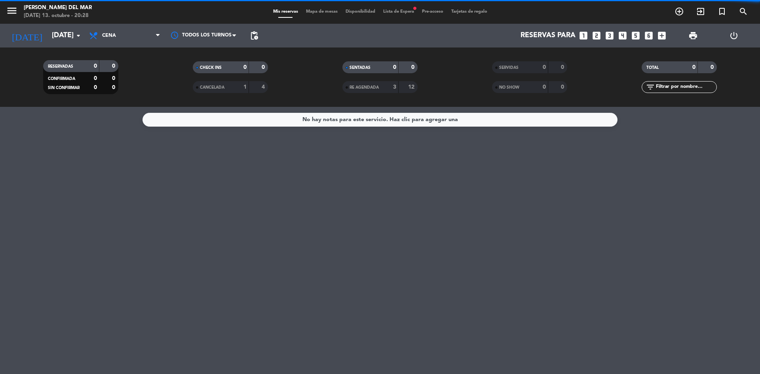
scroll to position [0, 0]
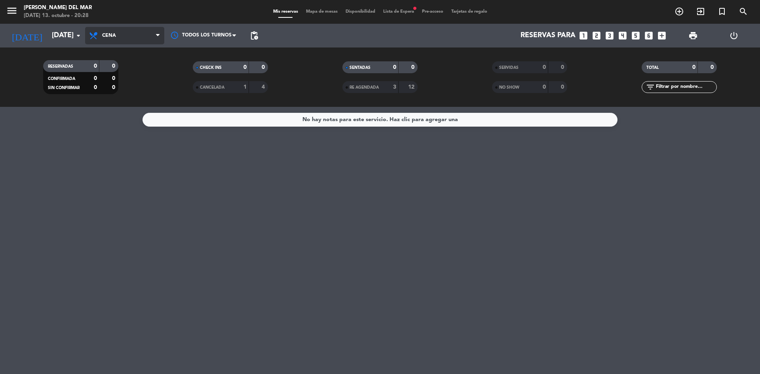
click at [155, 36] on span "Cena" at bounding box center [124, 35] width 79 height 17
click at [124, 107] on ng-component "menu [PERSON_NAME] del Mar [DATE] 13. octubre - 20:28 Mis reservas Mapa de mesa…" at bounding box center [380, 187] width 760 height 374
click at [162, 32] on span at bounding box center [160, 36] width 8 height 8
click at [120, 104] on div "menu [PERSON_NAME] del Mar [DATE] 13. octubre - 20:29 Mis reservas Mapa de mesa…" at bounding box center [380, 53] width 760 height 107
click at [374, 249] on div "No hay notas para este servicio. Haz clic para agregar una" at bounding box center [380, 240] width 760 height 267
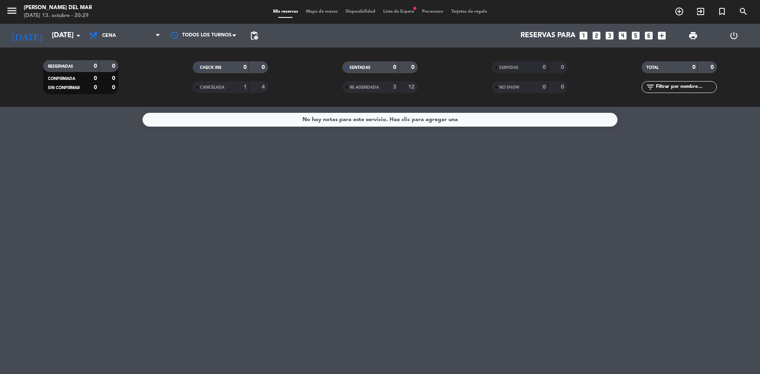
click at [401, 11] on span "Lista de Espera fiber_manual_record" at bounding box center [398, 12] width 39 height 4
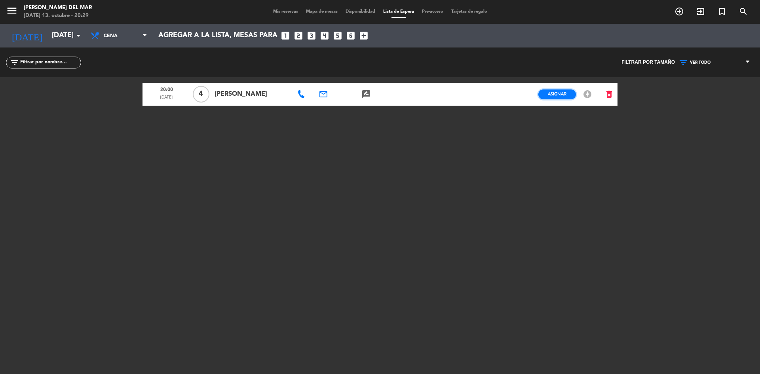
click at [558, 97] on span "Asignar" at bounding box center [557, 94] width 19 height 6
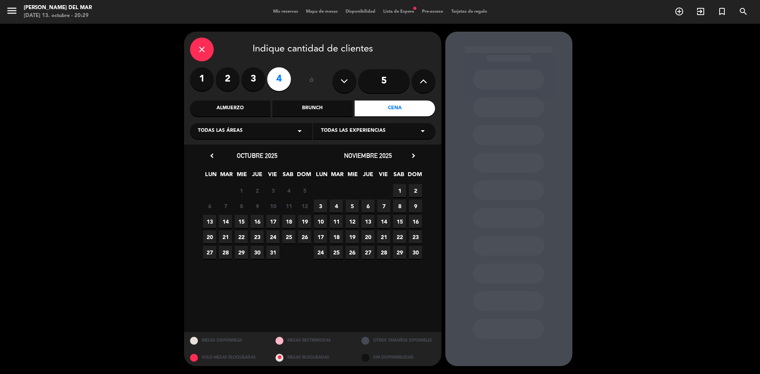
click at [225, 223] on span "14" at bounding box center [225, 221] width 13 height 13
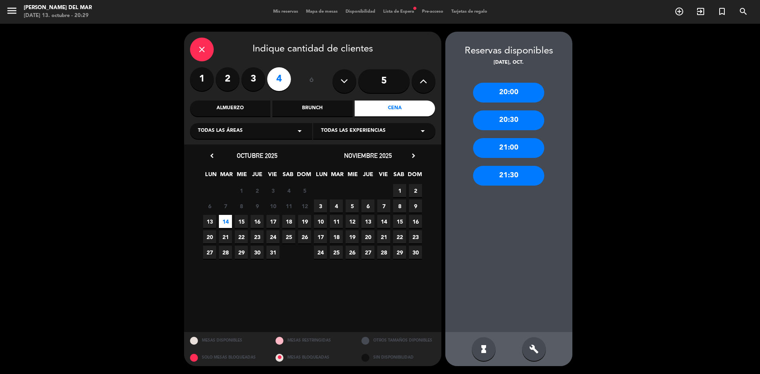
click at [522, 90] on div "20:00" at bounding box center [508, 93] width 71 height 20
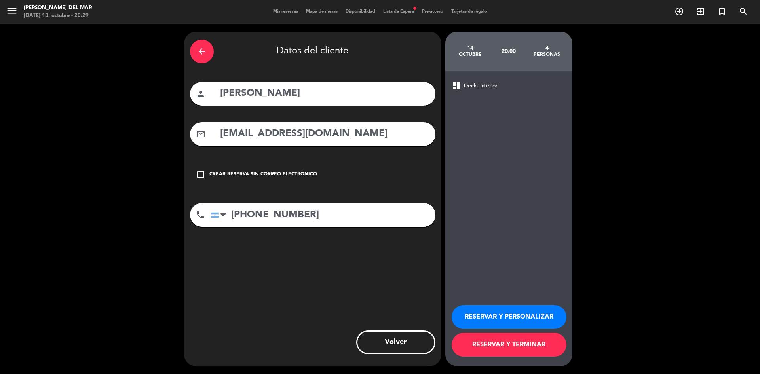
click at [525, 346] on button "RESERVAR Y TERMINAR" at bounding box center [509, 345] width 115 height 24
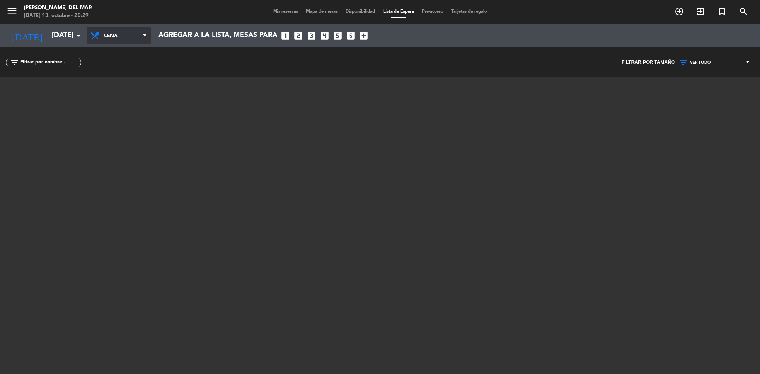
click at [143, 38] on icon at bounding box center [145, 35] width 4 height 6
click at [117, 106] on div "menu [PERSON_NAME] del Mar [DATE] 13. octubre - 20:29 Mis reservas Mapa de mesa…" at bounding box center [380, 187] width 760 height 374
click at [328, 34] on icon "looks_4" at bounding box center [325, 35] width 10 height 10
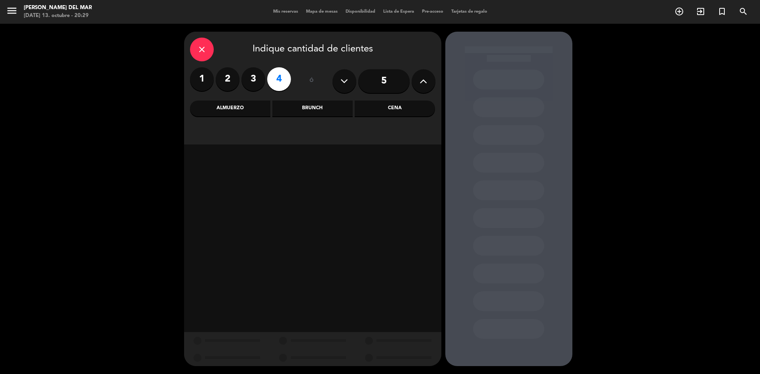
click at [402, 107] on div "Cena" at bounding box center [395, 109] width 80 height 16
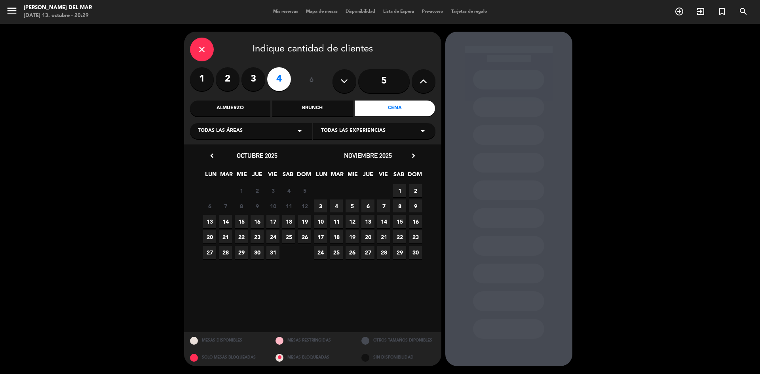
click at [226, 218] on span "14" at bounding box center [225, 221] width 13 height 13
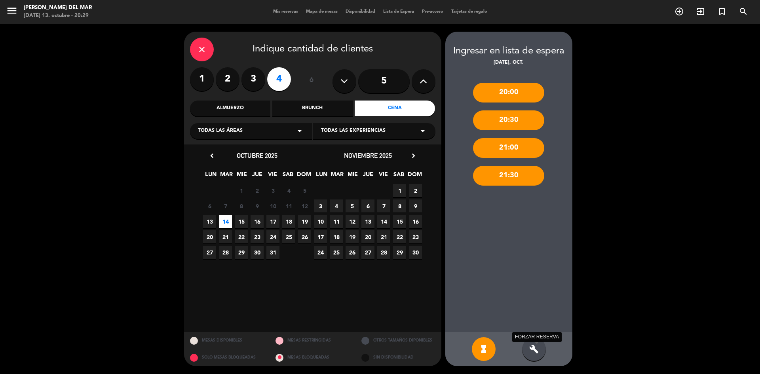
click at [533, 352] on icon "build" at bounding box center [534, 349] width 10 height 10
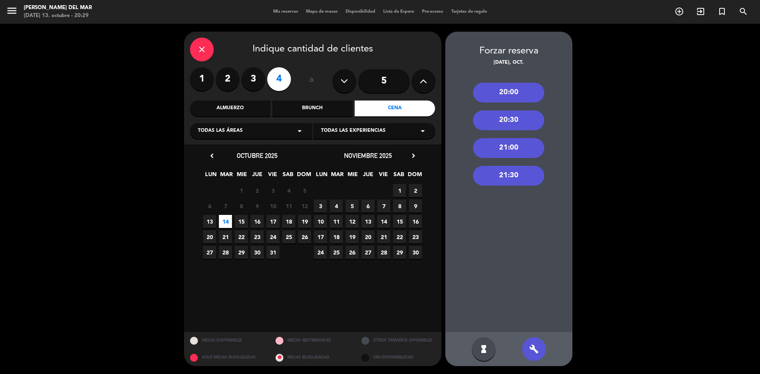
click at [513, 94] on div "20:00" at bounding box center [508, 93] width 71 height 20
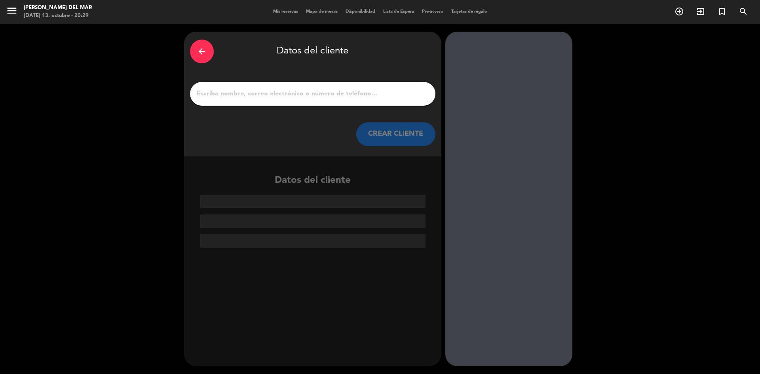
click at [338, 92] on input "1" at bounding box center [313, 93] width 234 height 11
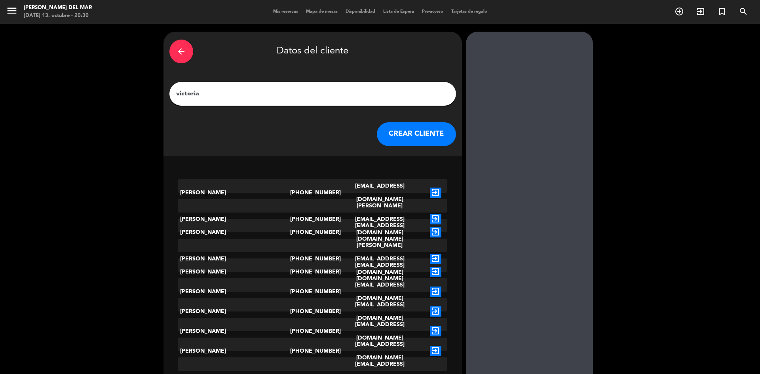
type input "victoria"
click at [430, 227] on icon "exit_to_app" at bounding box center [435, 232] width 11 height 10
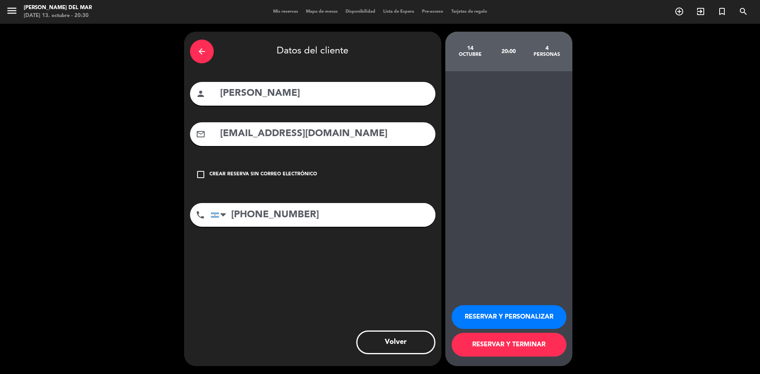
click at [503, 344] on button "RESERVAR Y TERMINAR" at bounding box center [509, 345] width 115 height 24
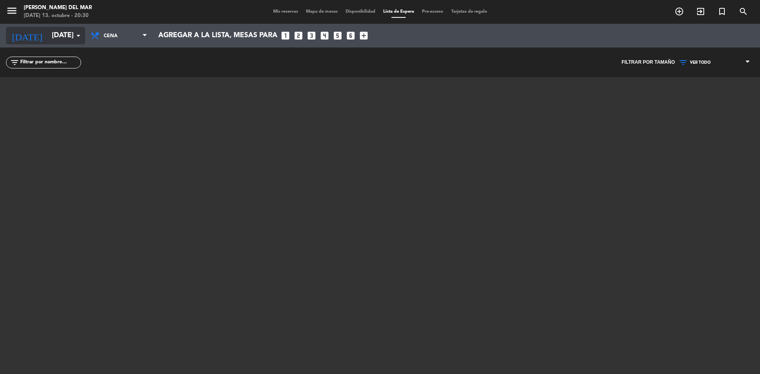
click at [63, 33] on input "[DATE]" at bounding box center [94, 36] width 92 height 16
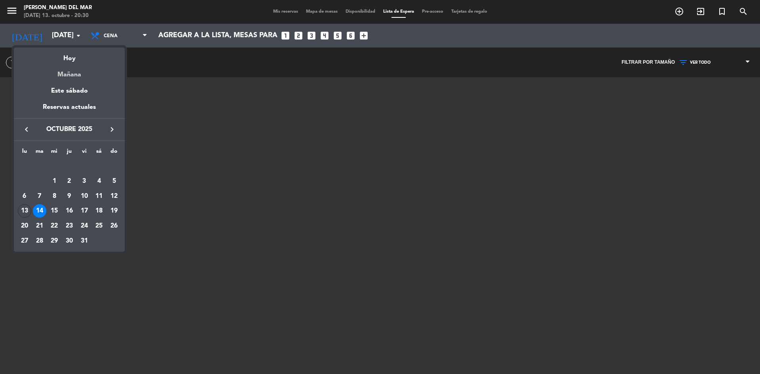
click at [72, 76] on div "Mañana" at bounding box center [69, 72] width 111 height 16
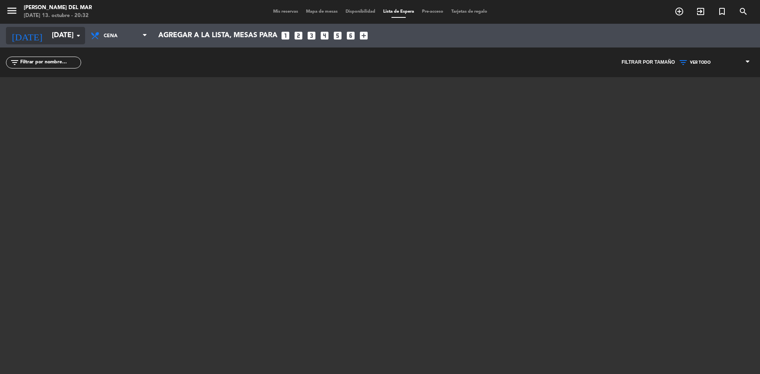
click at [70, 36] on input "[DATE]" at bounding box center [94, 36] width 92 height 16
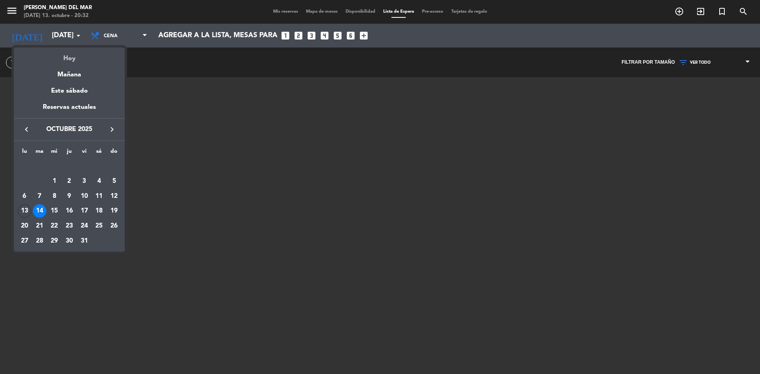
click at [74, 58] on div "Hoy" at bounding box center [69, 56] width 111 height 16
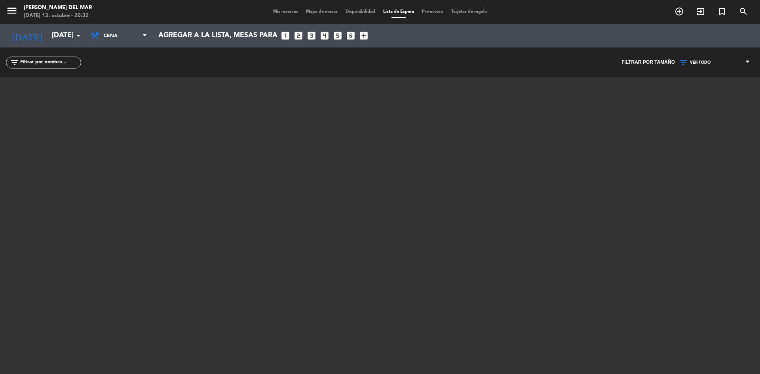
type input "[DATE]"
click at [139, 35] on span "Cena" at bounding box center [123, 36] width 38 height 15
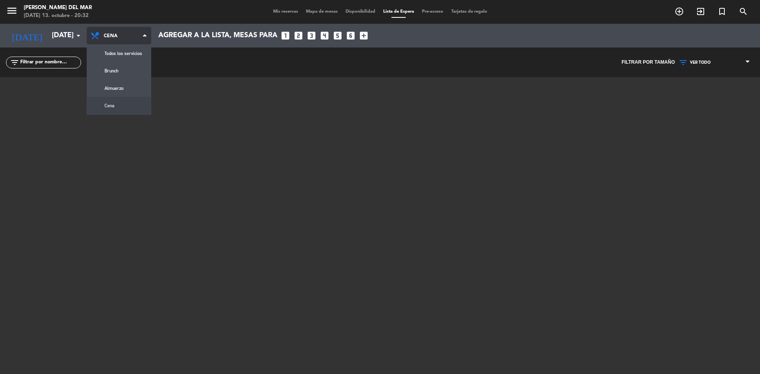
click at [116, 105] on div "menu [PERSON_NAME] del Mar [DATE] 13. octubre - 20:32 Mis reservas Mapa de mesa…" at bounding box center [380, 187] width 760 height 374
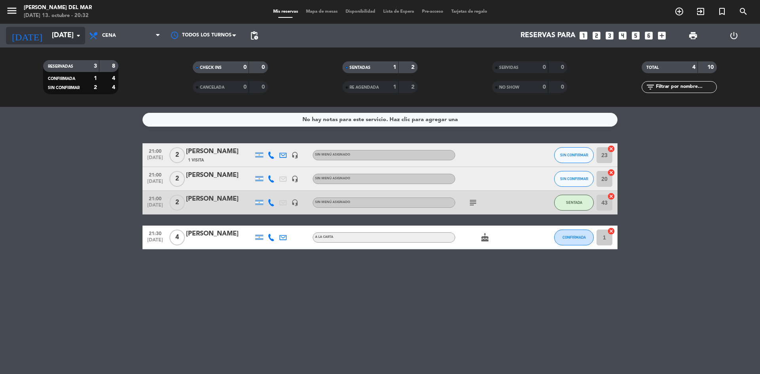
click at [78, 37] on icon "arrow_drop_down" at bounding box center [79, 36] width 10 height 10
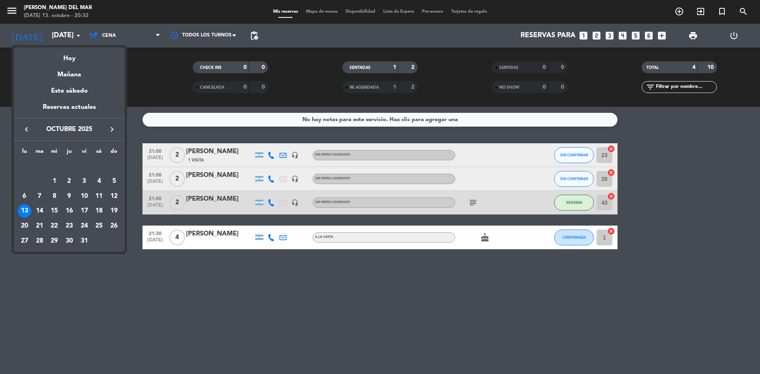
click at [191, 317] on div at bounding box center [380, 187] width 760 height 374
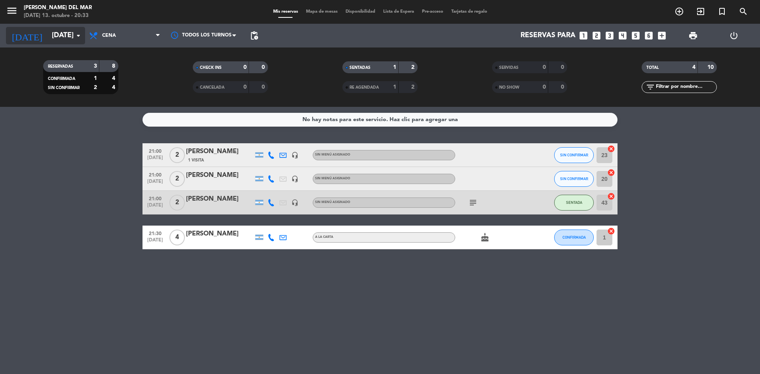
click at [75, 39] on icon "arrow_drop_down" at bounding box center [79, 36] width 10 height 10
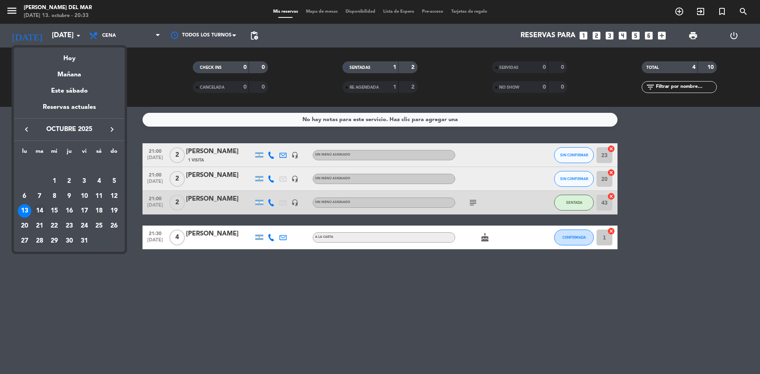
click at [36, 210] on div "14" at bounding box center [39, 210] width 13 height 13
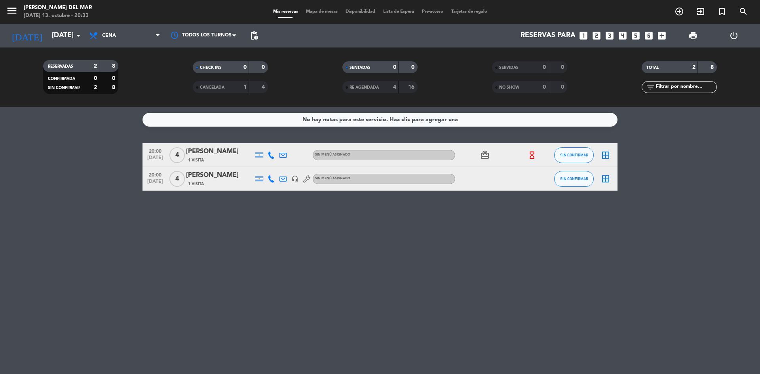
click at [384, 238] on div "No hay notas para este servicio. Haz clic para agregar una 20:00 [DATE] 4 [PERS…" at bounding box center [380, 240] width 760 height 267
click at [387, 268] on div "No hay notas para este servicio. Haz clic para agregar una 20:00 [DATE] 4 [PERS…" at bounding box center [380, 240] width 760 height 267
click at [491, 236] on div "No hay notas para este servicio. Haz clic para agregar una 20:00 [DATE] 4 [PERS…" at bounding box center [380, 240] width 760 height 267
click at [491, 237] on div "No hay notas para este servicio. Haz clic para agregar una 20:00 [DATE] 4 [PERS…" at bounding box center [380, 240] width 760 height 267
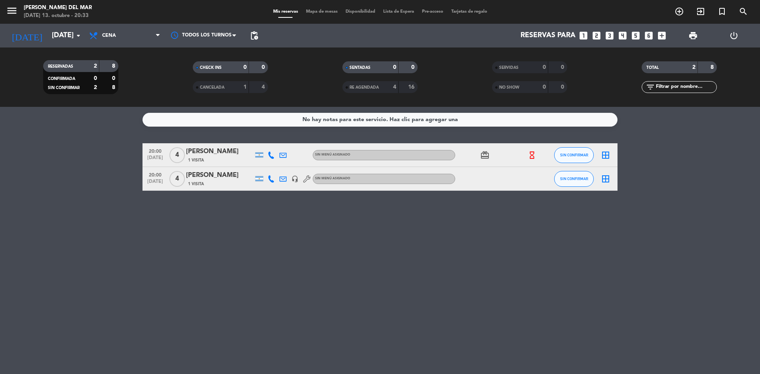
click at [232, 155] on div "[PERSON_NAME]" at bounding box center [219, 152] width 67 height 10
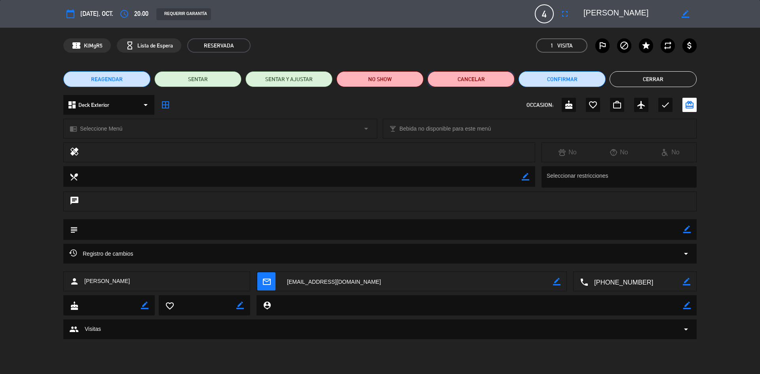
click at [474, 80] on button "Cancelar" at bounding box center [471, 79] width 87 height 16
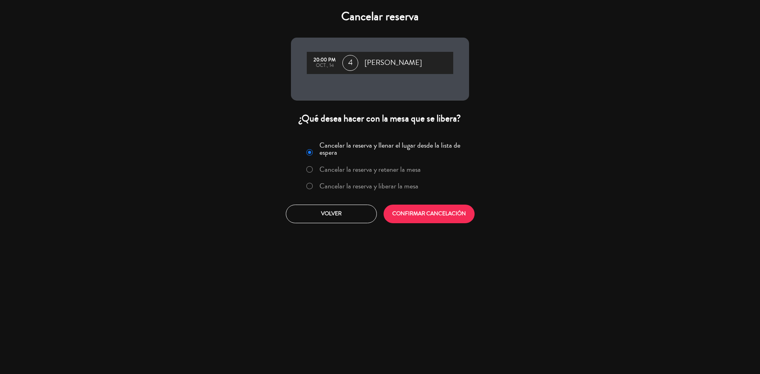
click at [312, 183] on div at bounding box center [309, 186] width 6 height 7
click at [436, 215] on button "CONFIRMAR CANCELACIÓN" at bounding box center [429, 214] width 91 height 19
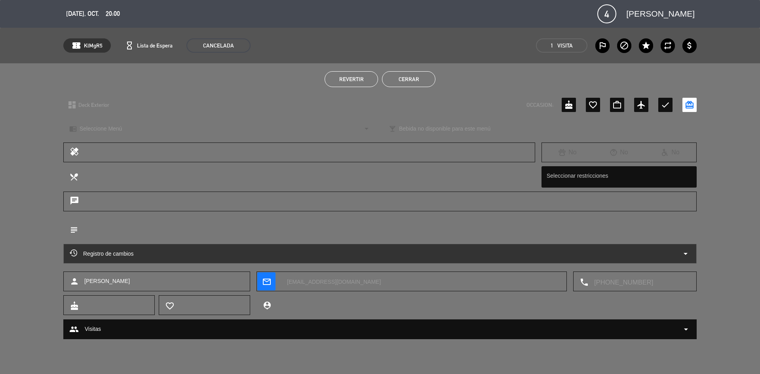
click at [424, 82] on button "Cerrar" at bounding box center [408, 79] width 53 height 16
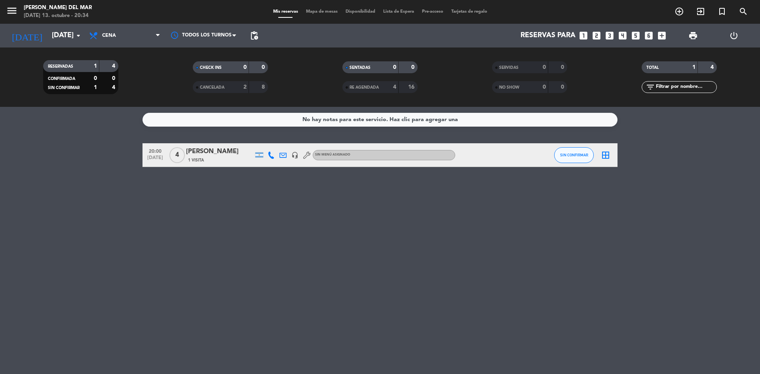
click at [480, 249] on div "No hay notas para este servicio. Haz clic para agregar una 20:00 [DATE] 4 [PERS…" at bounding box center [380, 240] width 760 height 267
click at [342, 282] on div "No hay notas para este servicio. Haz clic para agregar una 20:00 [DATE] 4 [PERS…" at bounding box center [380, 240] width 760 height 267
click at [372, 255] on div "No hay notas para este servicio. Haz clic para agregar una 20:00 [DATE] 4 [PERS…" at bounding box center [380, 240] width 760 height 267
click at [256, 35] on span "pending_actions" at bounding box center [254, 36] width 10 height 10
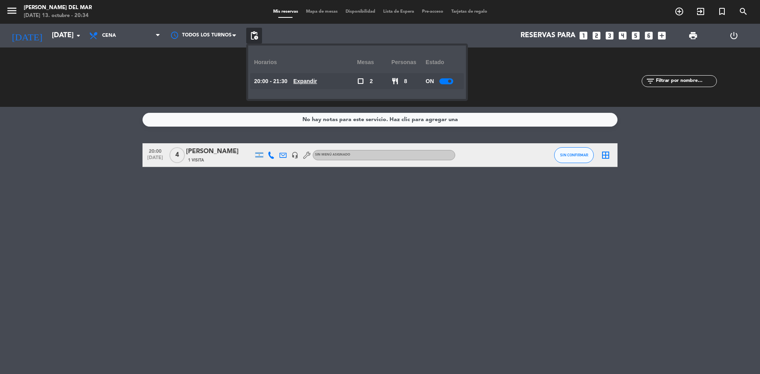
click at [443, 81] on div at bounding box center [447, 81] width 14 height 6
click at [409, 236] on div "No hay notas para este servicio. Haz clic para agregar una 20:00 [DATE] 4 [PERS…" at bounding box center [380, 240] width 760 height 267
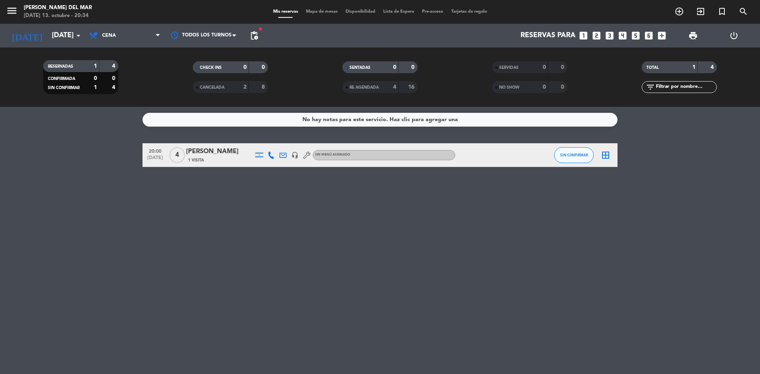
click at [294, 220] on div "No hay notas para este servicio. Haz clic para agregar una 20:00 [DATE] 4 [PERS…" at bounding box center [380, 240] width 760 height 267
click at [203, 299] on div "No hay notas para este servicio. Haz clic para agregar una 20:00 [DATE] 4 [PERS…" at bounding box center [380, 240] width 760 height 267
click at [77, 32] on icon "arrow_drop_down" at bounding box center [79, 36] width 10 height 10
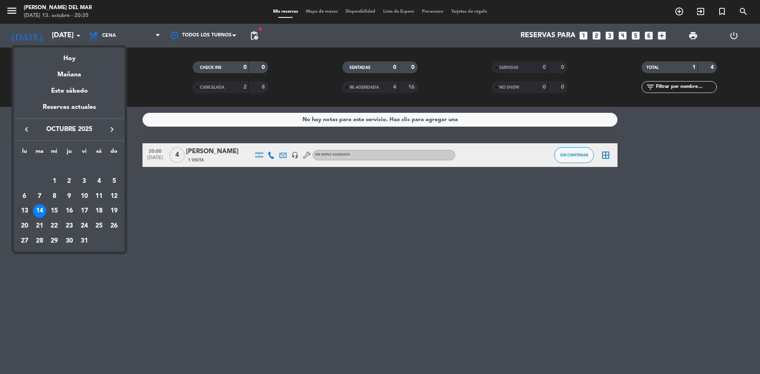
click at [221, 261] on div at bounding box center [380, 187] width 760 height 374
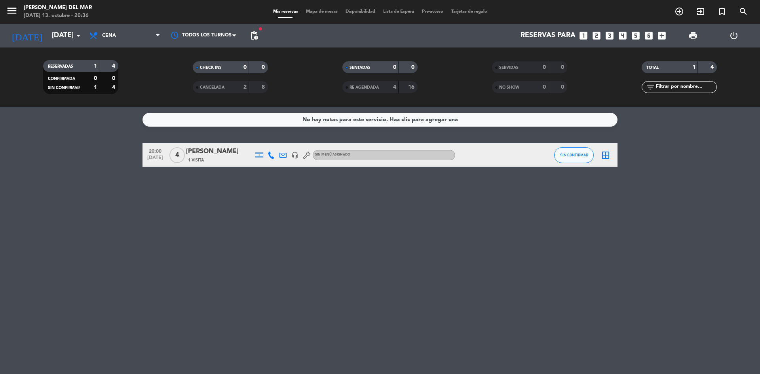
click at [287, 310] on div "No hay notas para este servicio. Haz clic para agregar una 20:00 [DATE] 4 [PERS…" at bounding box center [380, 240] width 760 height 267
click at [54, 33] on input "[DATE]" at bounding box center [94, 36] width 92 height 16
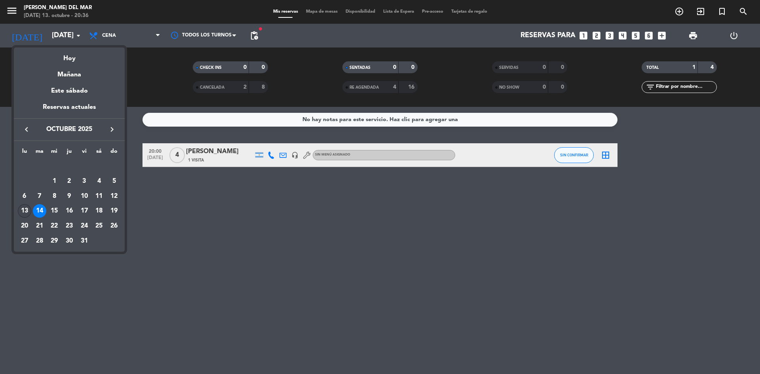
click at [27, 209] on div "13" at bounding box center [24, 210] width 13 height 13
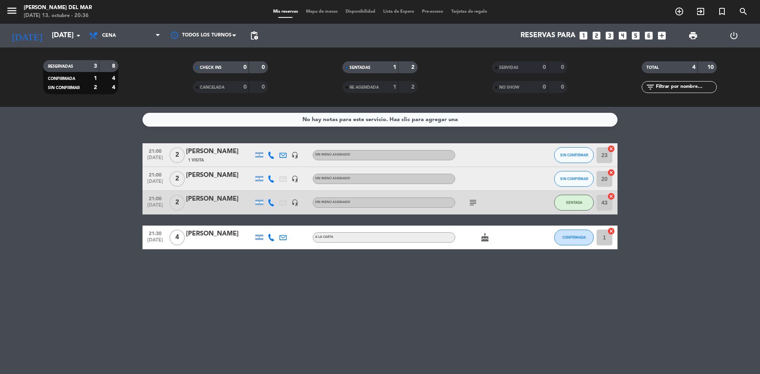
click at [427, 287] on div "No hay notas para este servicio. Haz clic para agregar una 21:00 [DATE] 2 [PERS…" at bounding box center [380, 240] width 760 height 267
click at [565, 310] on div "No hay notas para este servicio. Haz clic para agregar una 21:00 [DATE] 2 [PERS…" at bounding box center [380, 240] width 760 height 267
click at [379, 313] on div "No hay notas para este servicio. Haz clic para agregar una 21:00 [DATE] 2 [PERS…" at bounding box center [380, 240] width 760 height 267
click at [675, 241] on bookings-row "21:00 [DATE] 2 [PERSON_NAME] 1 Visita headset_mic Sin menú asignado SIN CONFIRM…" at bounding box center [380, 196] width 760 height 106
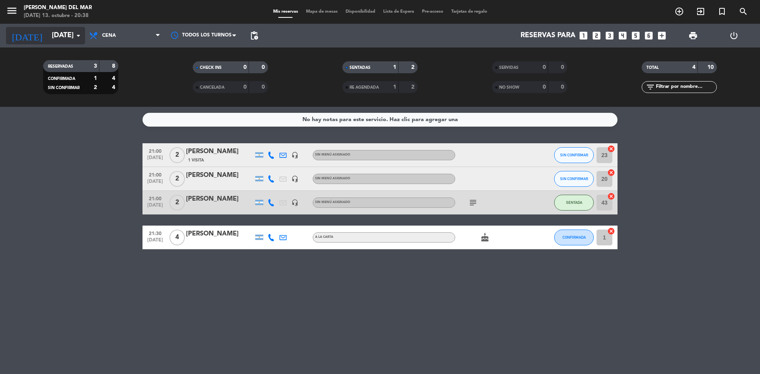
click at [79, 35] on icon "arrow_drop_down" at bounding box center [79, 36] width 10 height 10
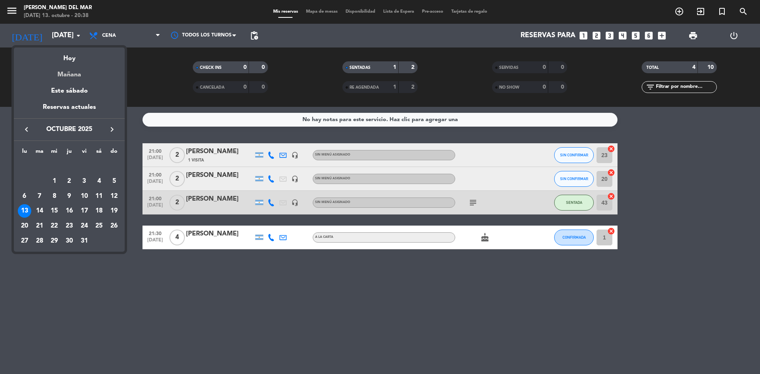
click at [75, 72] on div "Mañana" at bounding box center [69, 72] width 111 height 16
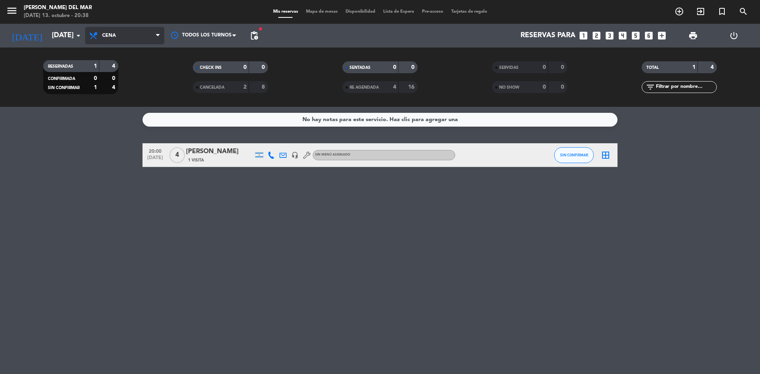
click at [153, 34] on span "Cena" at bounding box center [124, 35] width 79 height 17
click at [120, 65] on div "menu [PERSON_NAME] del Mar [DATE] 13. octubre - 20:38 Mis reservas Mapa de mesa…" at bounding box center [380, 53] width 760 height 107
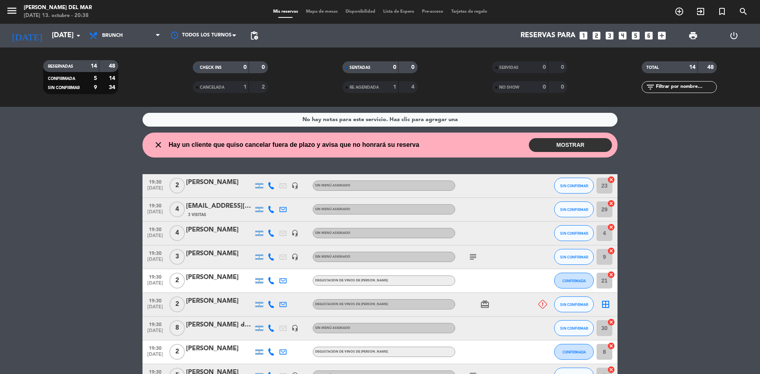
click at [571, 143] on button "MOSTRAR" at bounding box center [570, 145] width 83 height 14
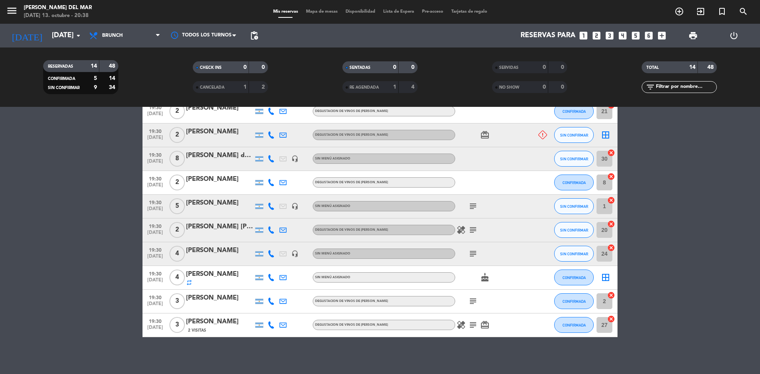
scroll to position [210, 0]
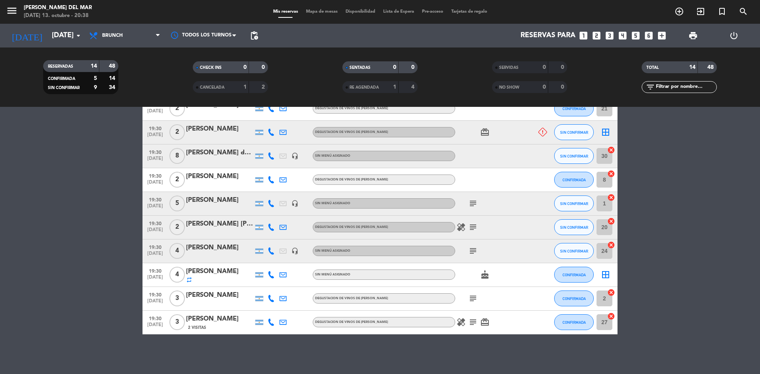
click at [485, 133] on icon "card_giftcard" at bounding box center [485, 132] width 10 height 10
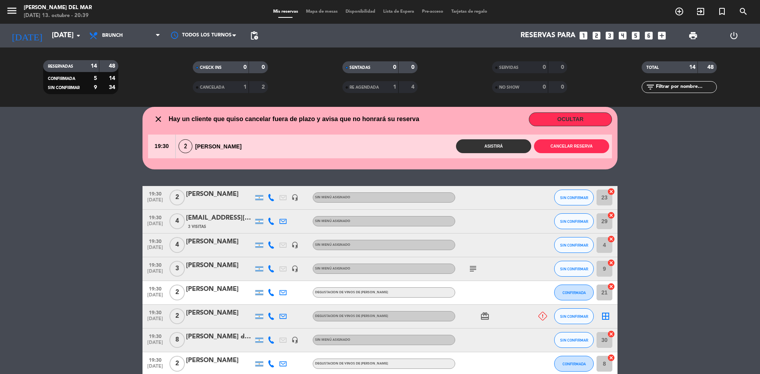
scroll to position [40, 0]
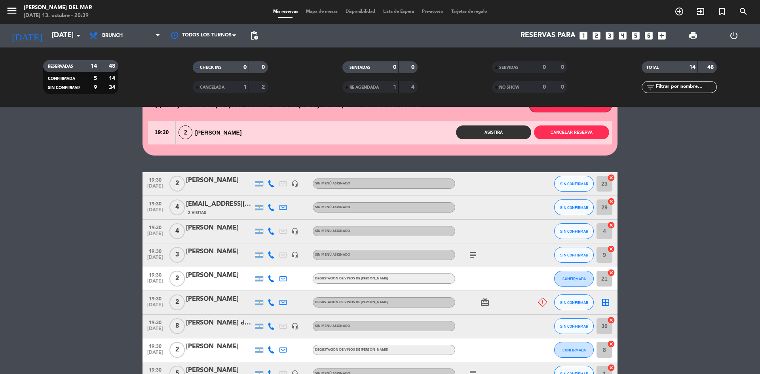
click at [475, 254] on icon "subject" at bounding box center [473, 255] width 10 height 10
click at [516, 259] on div "subject DEGUSTACIO Y [PERSON_NAME]" at bounding box center [490, 255] width 71 height 23
click at [482, 306] on icon "card_giftcard" at bounding box center [485, 303] width 10 height 10
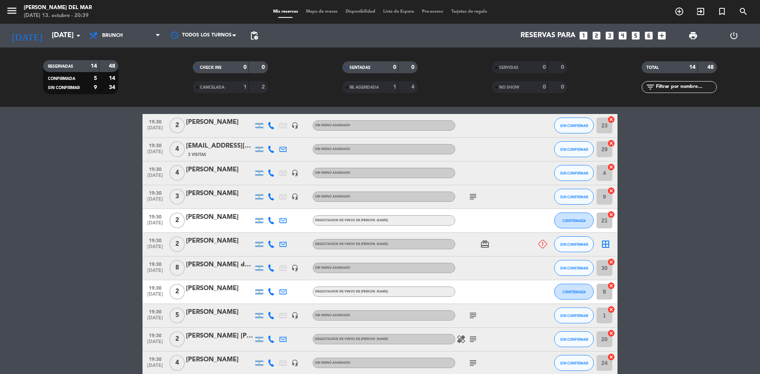
scroll to position [119, 0]
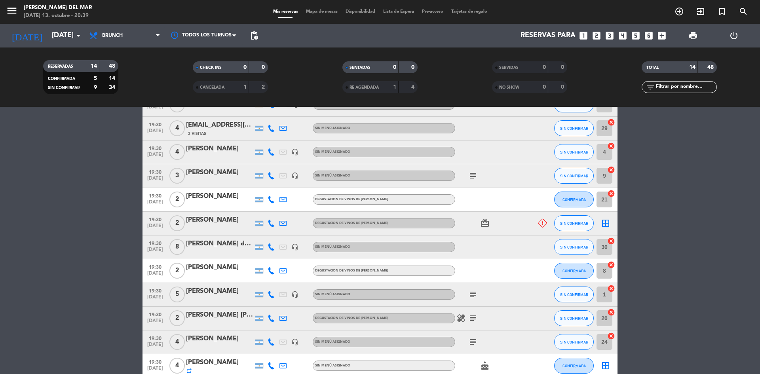
click at [472, 293] on icon "subject" at bounding box center [473, 295] width 10 height 10
click at [488, 294] on div "subject Cobrar 45000 final por persona" at bounding box center [490, 294] width 71 height 23
click at [474, 318] on icon "subject" at bounding box center [473, 319] width 10 height 10
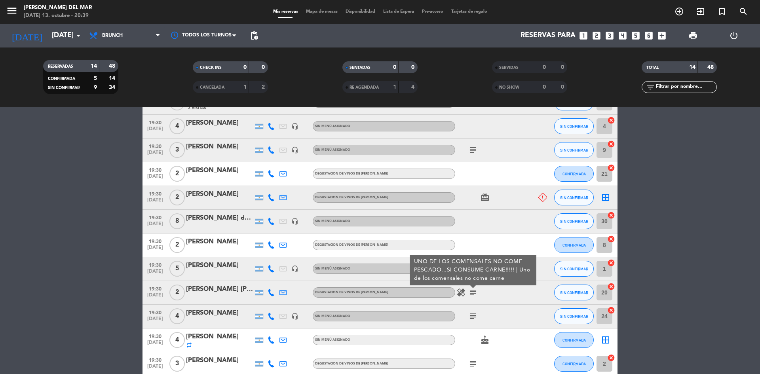
scroll to position [158, 0]
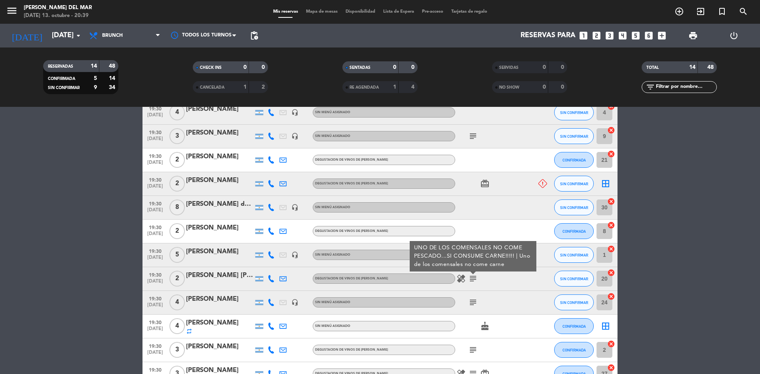
click at [475, 303] on icon "subject" at bounding box center [473, 303] width 10 height 10
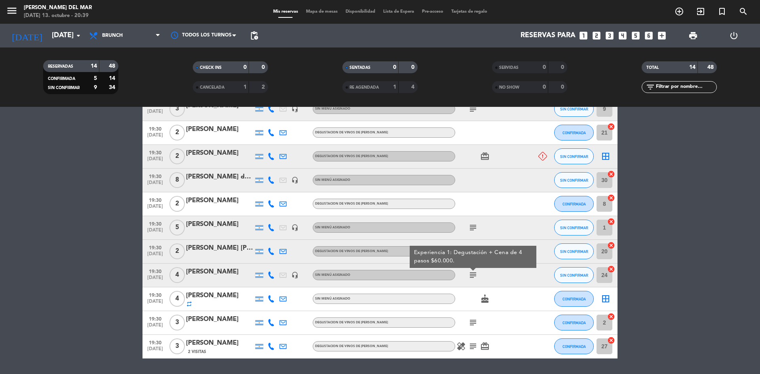
scroll to position [198, 0]
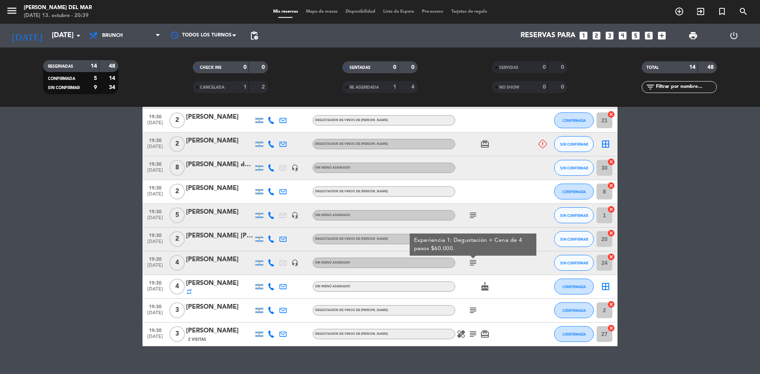
click at [485, 289] on icon "cake" at bounding box center [485, 287] width 10 height 10
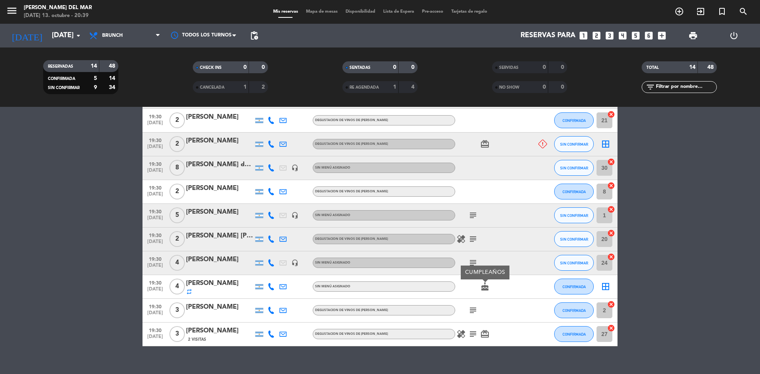
click at [474, 309] on icon "subject" at bounding box center [473, 311] width 10 height 10
click at [473, 336] on icon "subject" at bounding box center [473, 334] width 10 height 10
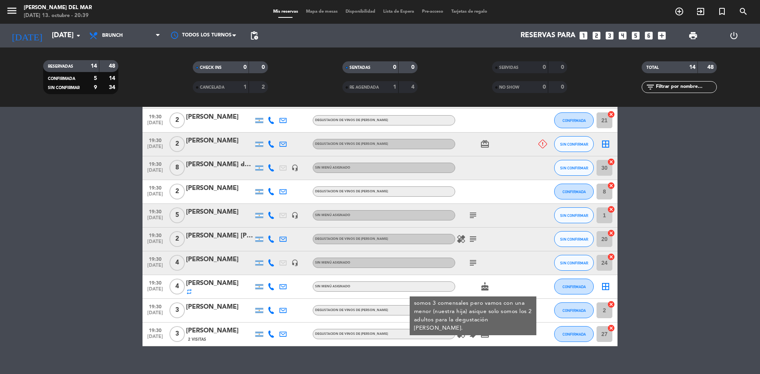
click at [515, 334] on div "healing subject somos 3 comensales pero vamos con una menor (nuestra hija) asiq…" at bounding box center [490, 334] width 71 height 23
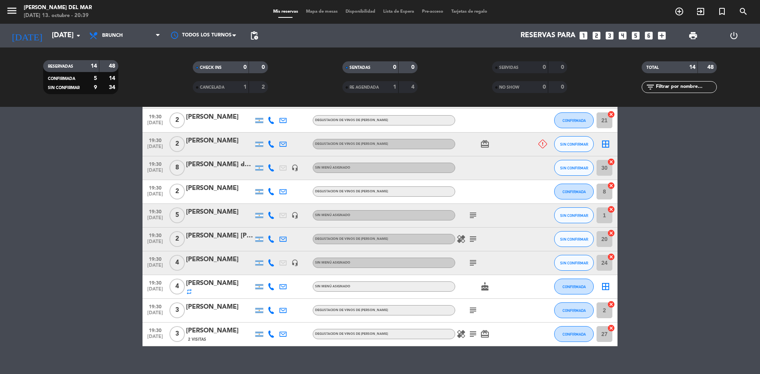
click at [710, 141] on bookings-row "19:30 [DATE] 2 [PERSON_NAME] headset_mic Sin menú asignado SIN CONFIRMAR 23 can…" at bounding box center [380, 180] width 760 height 333
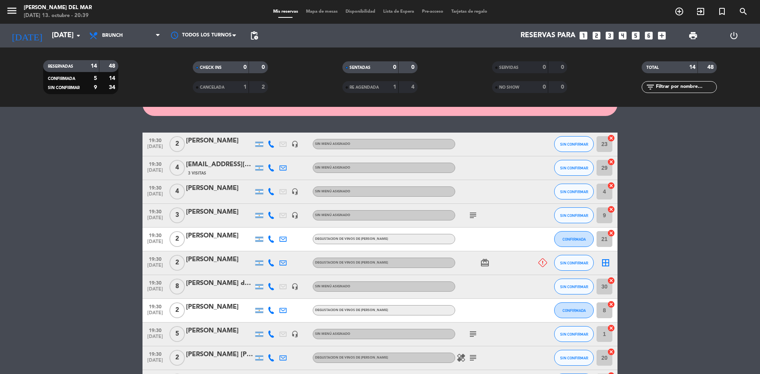
scroll to position [0, 0]
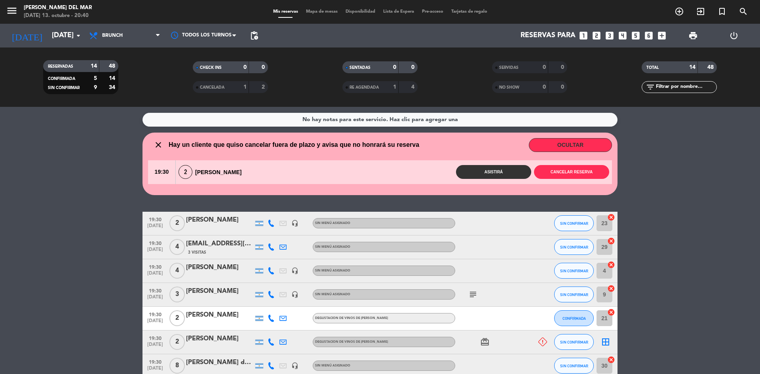
click at [63, 246] on bookings-row "19:30 [DATE] 2 [PERSON_NAME] headset_mic Sin menú asignado SIN CONFIRMAR 23 can…" at bounding box center [380, 378] width 760 height 333
click at [108, 200] on div "No hay notas para este servicio. Haz clic para agregar una close Hay un cliente…" at bounding box center [380, 240] width 760 height 267
click at [68, 32] on input "[DATE]" at bounding box center [94, 36] width 92 height 16
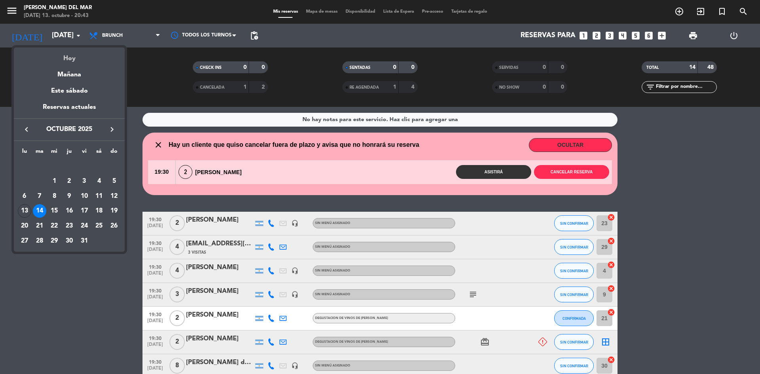
click at [77, 56] on div "Hoy" at bounding box center [69, 56] width 111 height 16
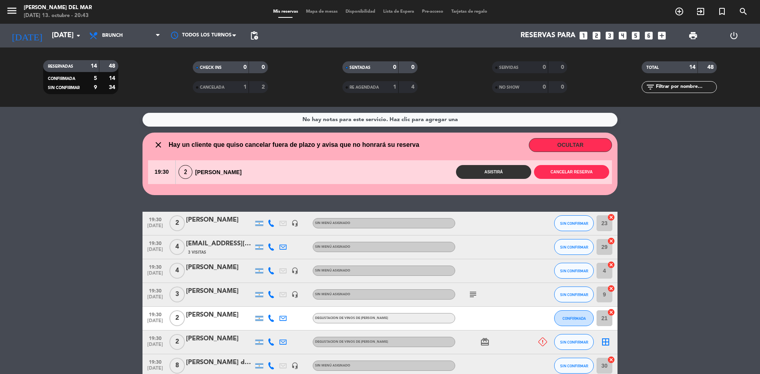
type input "[DATE]"
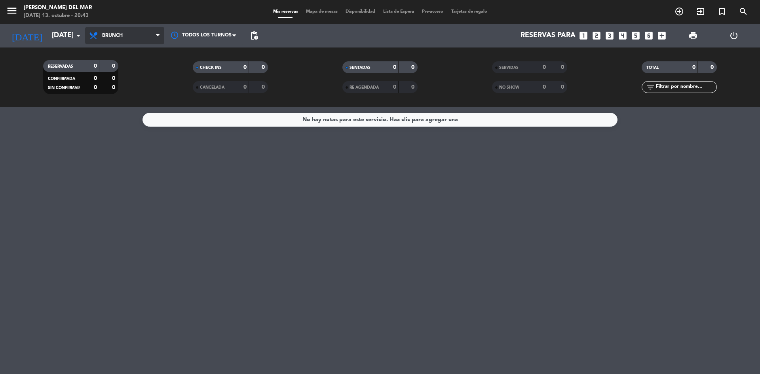
click at [149, 38] on span "Brunch" at bounding box center [124, 35] width 79 height 17
click at [114, 105] on div "menu [PERSON_NAME] del Mar [DATE] 13. octubre - 20:43 Mis reservas Mapa de mesa…" at bounding box center [380, 53] width 760 height 107
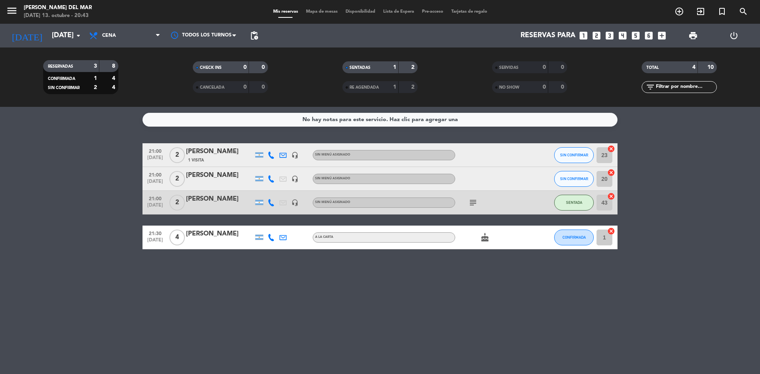
click at [491, 294] on div "No hay notas para este servicio. Haz clic para agregar una 21:00 [DATE] 2 [PERS…" at bounding box center [380, 240] width 760 height 267
click at [662, 208] on bookings-row "21:00 [DATE] 2 [PERSON_NAME] 1 Visita headset_mic Sin menú asignado SIN CONFIRM…" at bounding box center [380, 196] width 760 height 106
click at [660, 286] on div "No hay notas para este servicio. Haz clic para agregar una 21:00 [DATE] 2 [PERS…" at bounding box center [380, 240] width 760 height 267
click at [460, 324] on div "No hay notas para este servicio. Haz clic para agregar una 21:00 [DATE] 2 [PERS…" at bounding box center [380, 240] width 760 height 267
click at [582, 299] on div "No hay notas para este servicio. Haz clic para agregar una 21:00 [DATE] 2 [PERS…" at bounding box center [380, 240] width 760 height 267
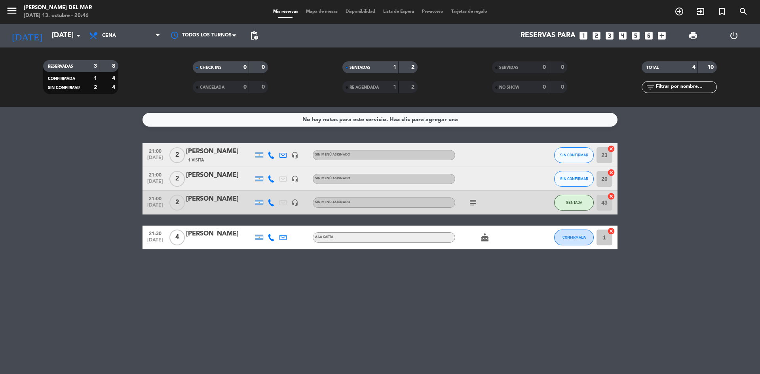
click at [422, 333] on div "No hay notas para este servicio. Haz clic para agregar una 21:00 [DATE] 2 [PERS…" at bounding box center [380, 240] width 760 height 267
click at [470, 305] on div "No hay notas para este servicio. Haz clic para agregar una 21:00 [DATE] 2 [PERS…" at bounding box center [380, 240] width 760 height 267
click at [478, 301] on div "No hay notas para este servicio. Haz clic para agregar una 21:00 [DATE] 2 [PERS…" at bounding box center [380, 240] width 760 height 267
click at [647, 287] on div "No hay notas para este servicio. Haz clic para agregar una 21:00 [DATE] 2 [PERS…" at bounding box center [380, 240] width 760 height 267
click at [392, 261] on div "No hay notas para este servicio. Haz clic para agregar una 21:00 [DATE] 2 [PERS…" at bounding box center [380, 240] width 760 height 267
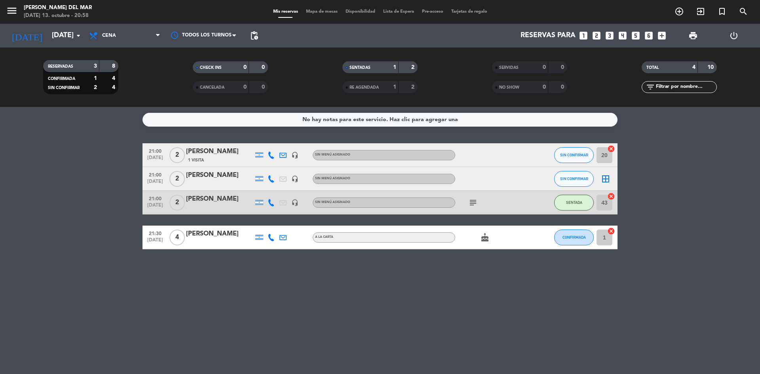
click at [396, 296] on div "No hay notas para este servicio. Haz clic para agregar una 21:00 [DATE] 2 [PERS…" at bounding box center [380, 240] width 760 height 267
